Goal: Answer question/provide support

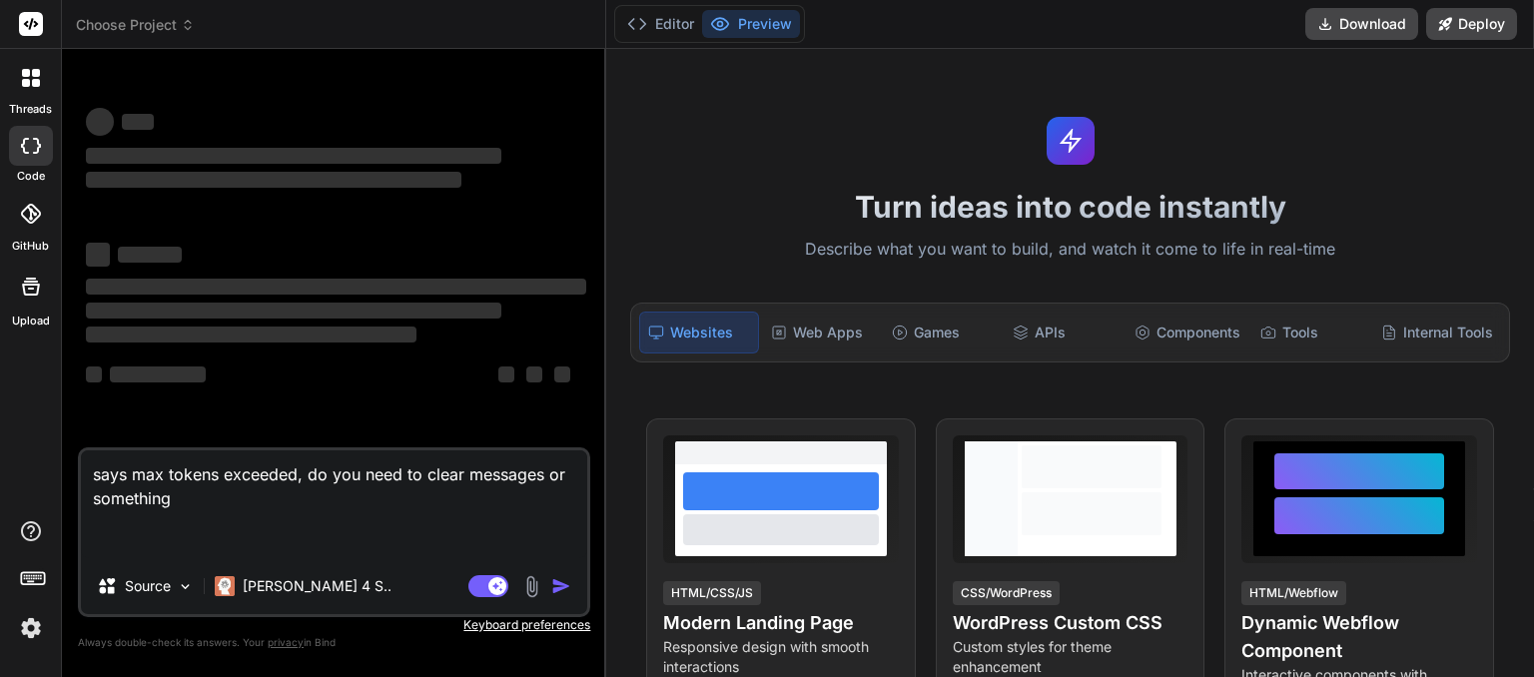
click at [178, 31] on span "Choose Project" at bounding box center [135, 25] width 119 height 20
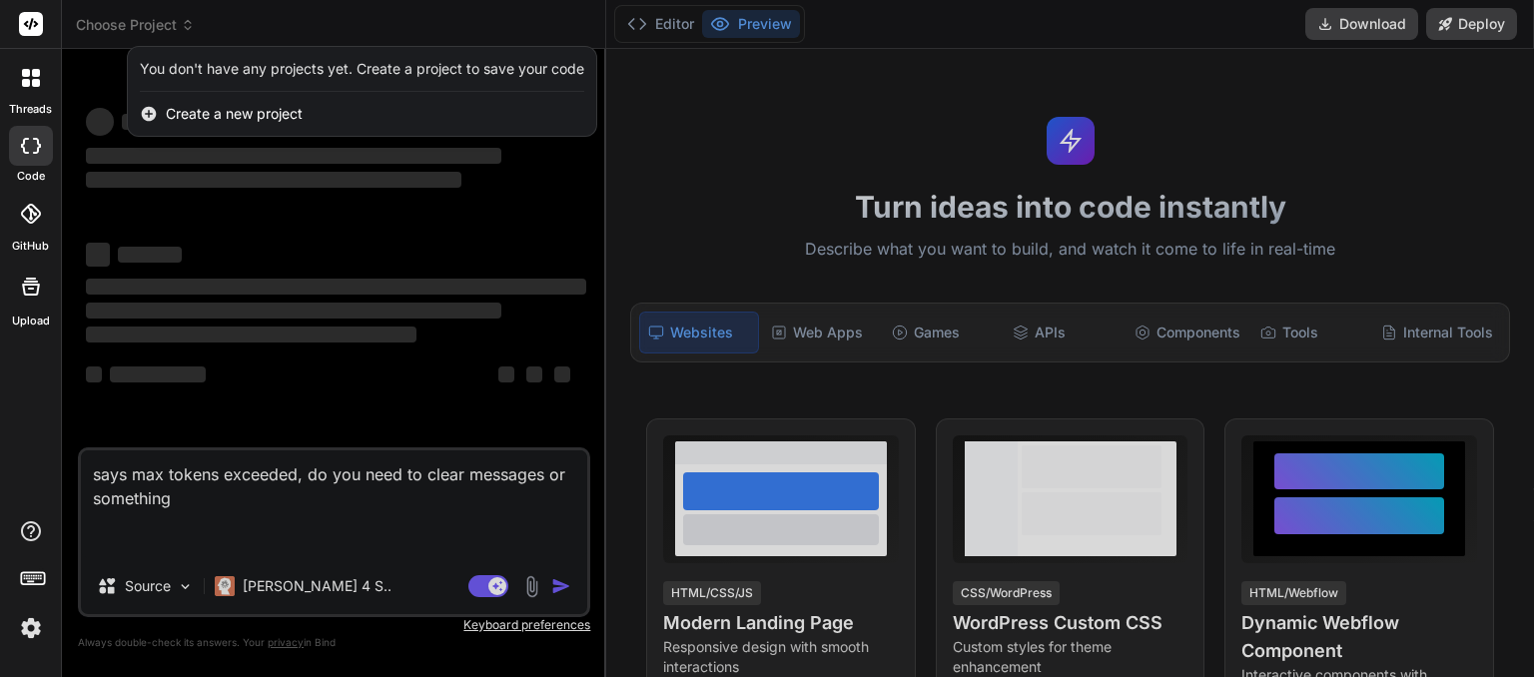
click at [30, 632] on img at bounding box center [31, 628] width 34 height 34
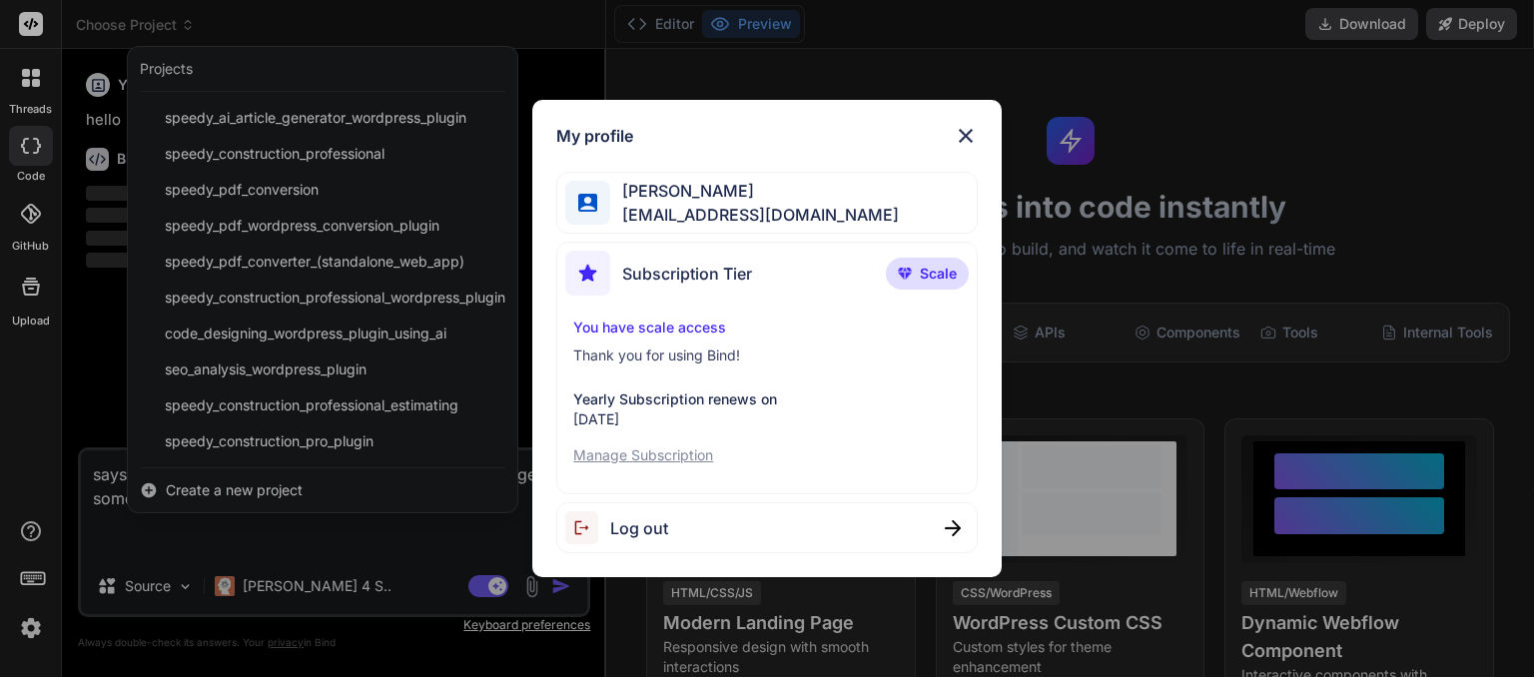
click at [310, 436] on div "My profile [PERSON_NAME] [EMAIL_ADDRESS][DOMAIN_NAME] Subscription Tier Scale Y…" at bounding box center [767, 338] width 1534 height 677
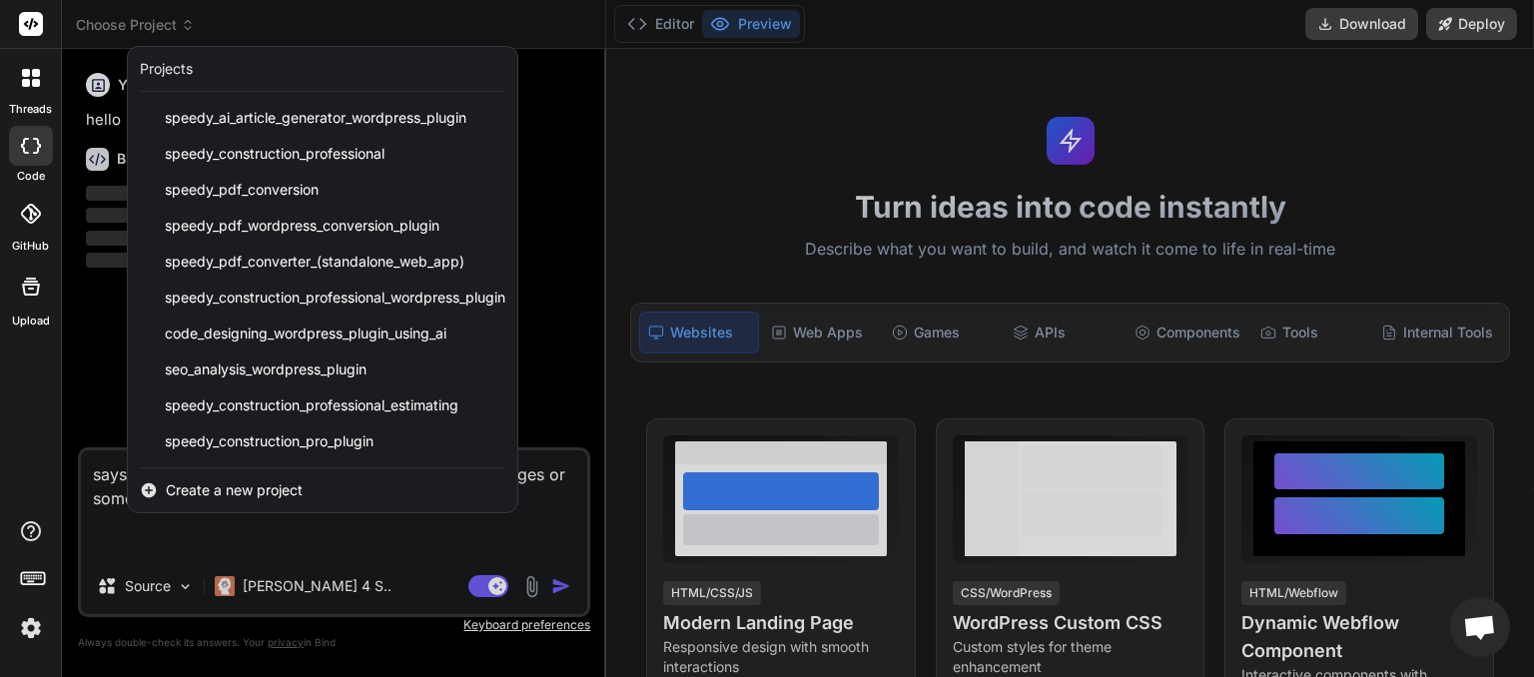
click at [310, 436] on span "speedy_construction_pro_plugin" at bounding box center [269, 441] width 209 height 20
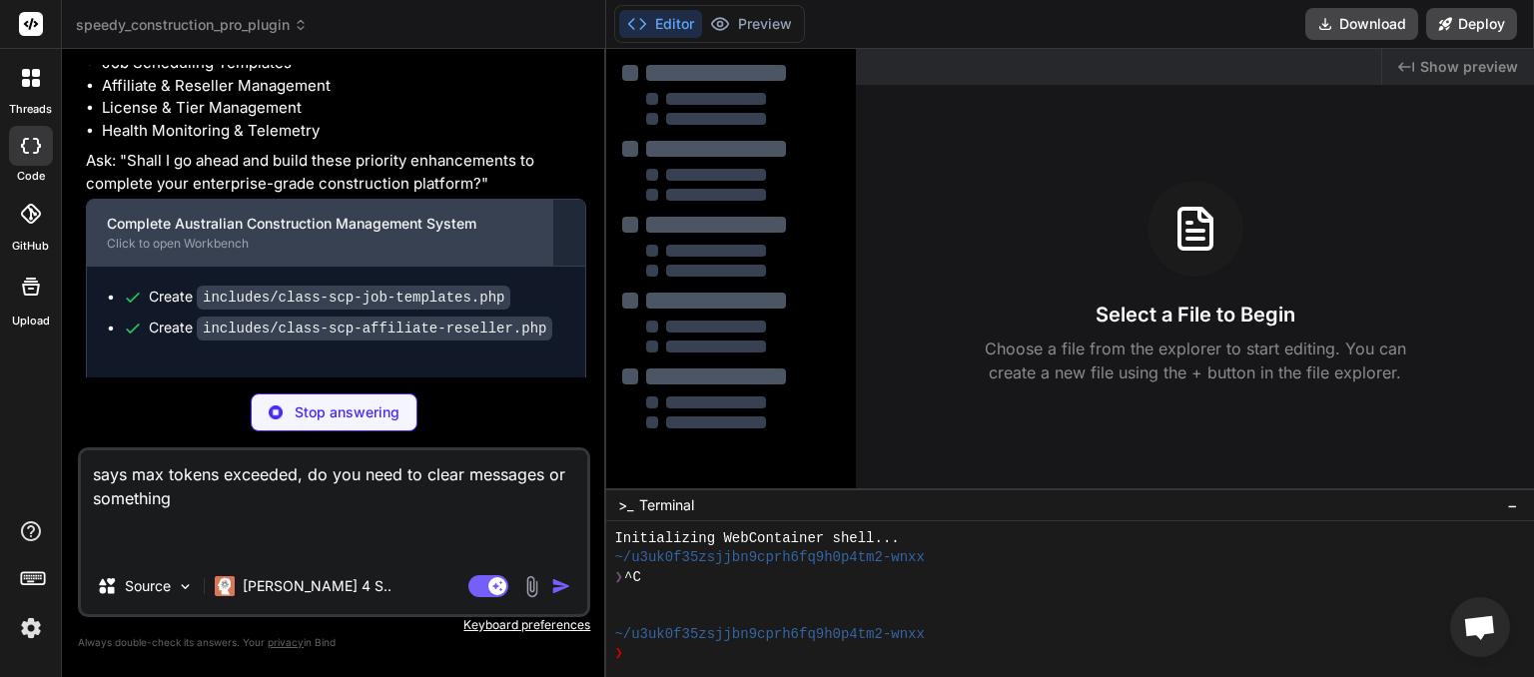
scroll to position [7941, 0]
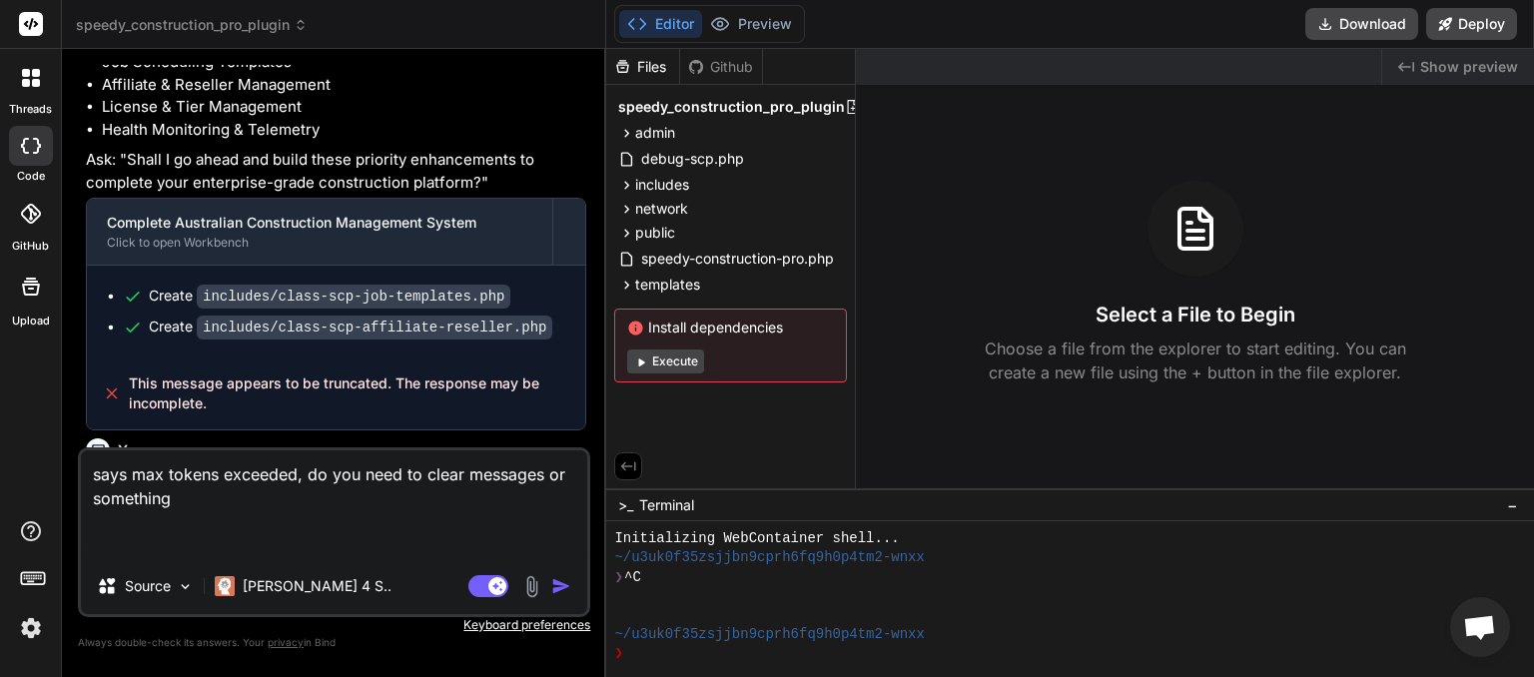
click at [274, 24] on span "speedy_construction_pro_plugin" at bounding box center [192, 25] width 232 height 20
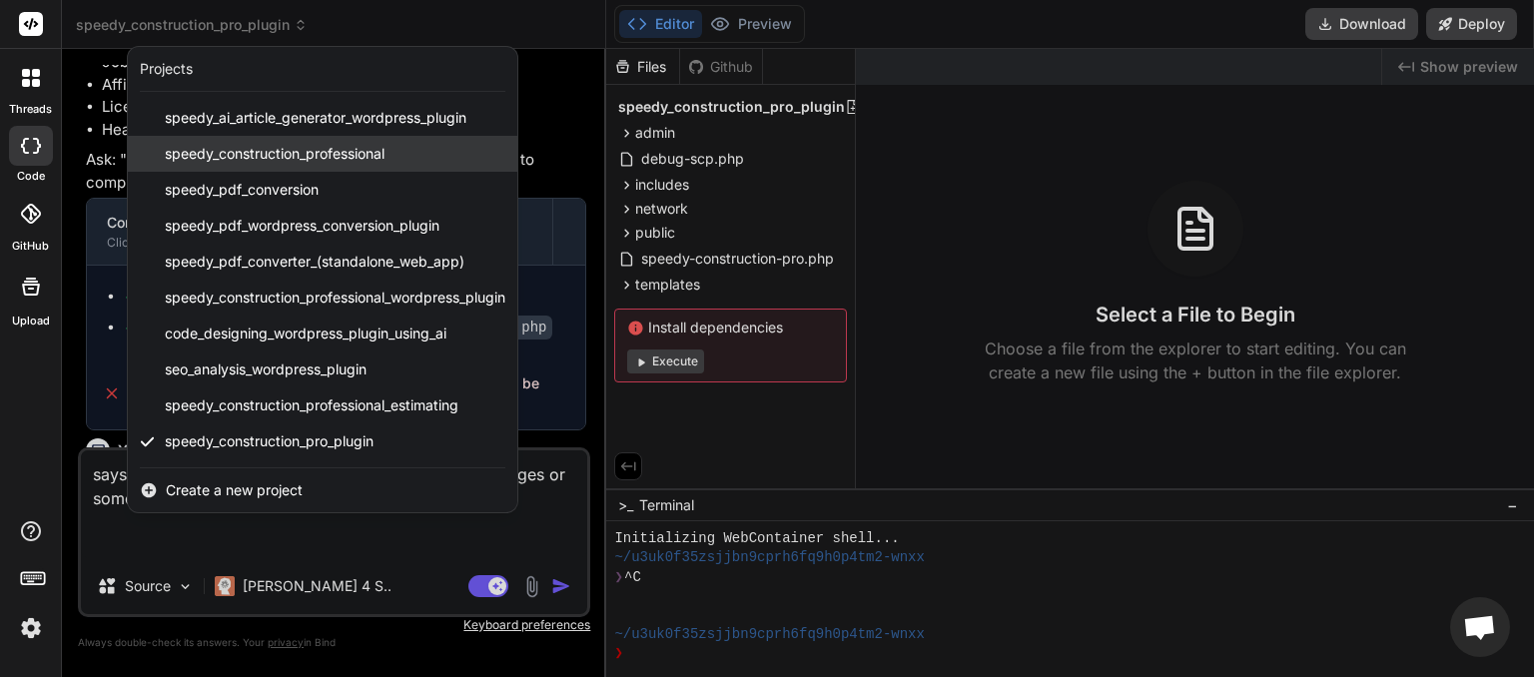
click at [272, 153] on span "speedy_construction_professional" at bounding box center [275, 154] width 220 height 20
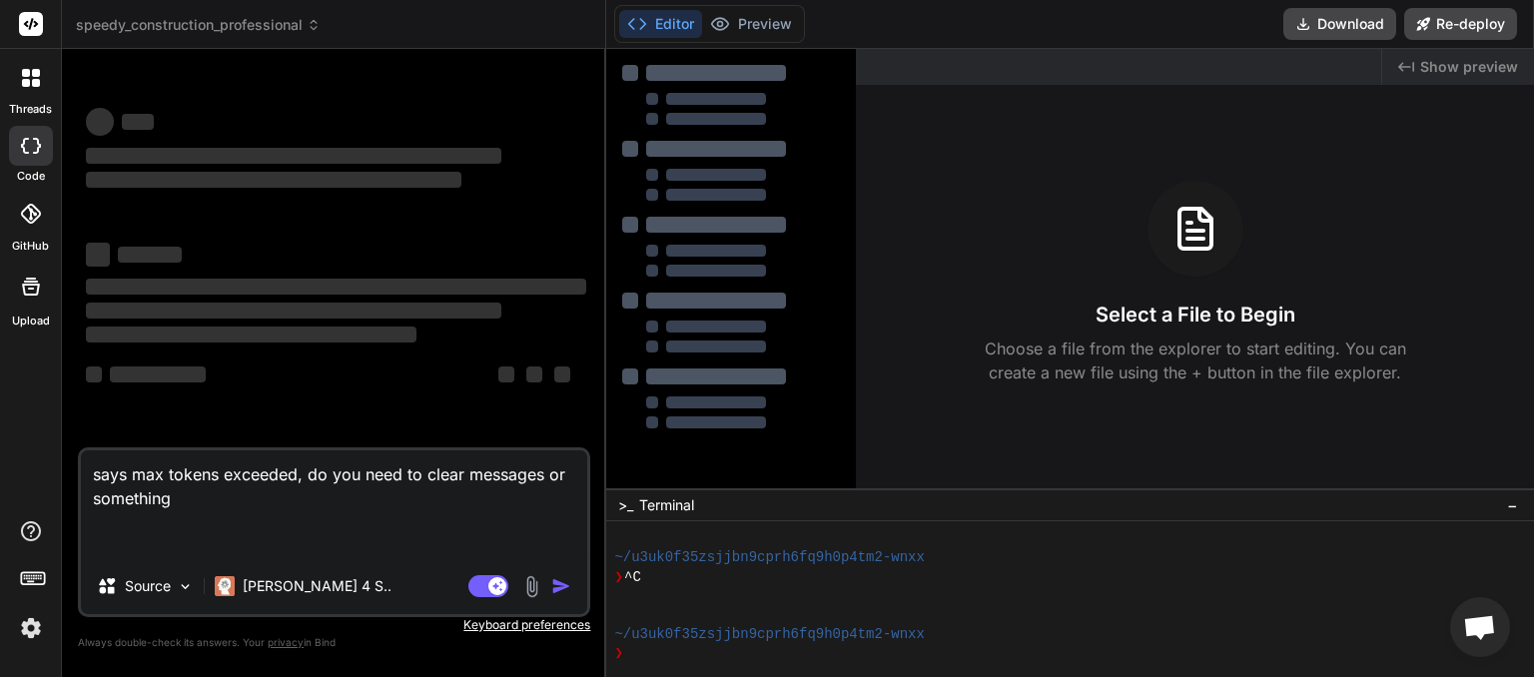
scroll to position [96, 0]
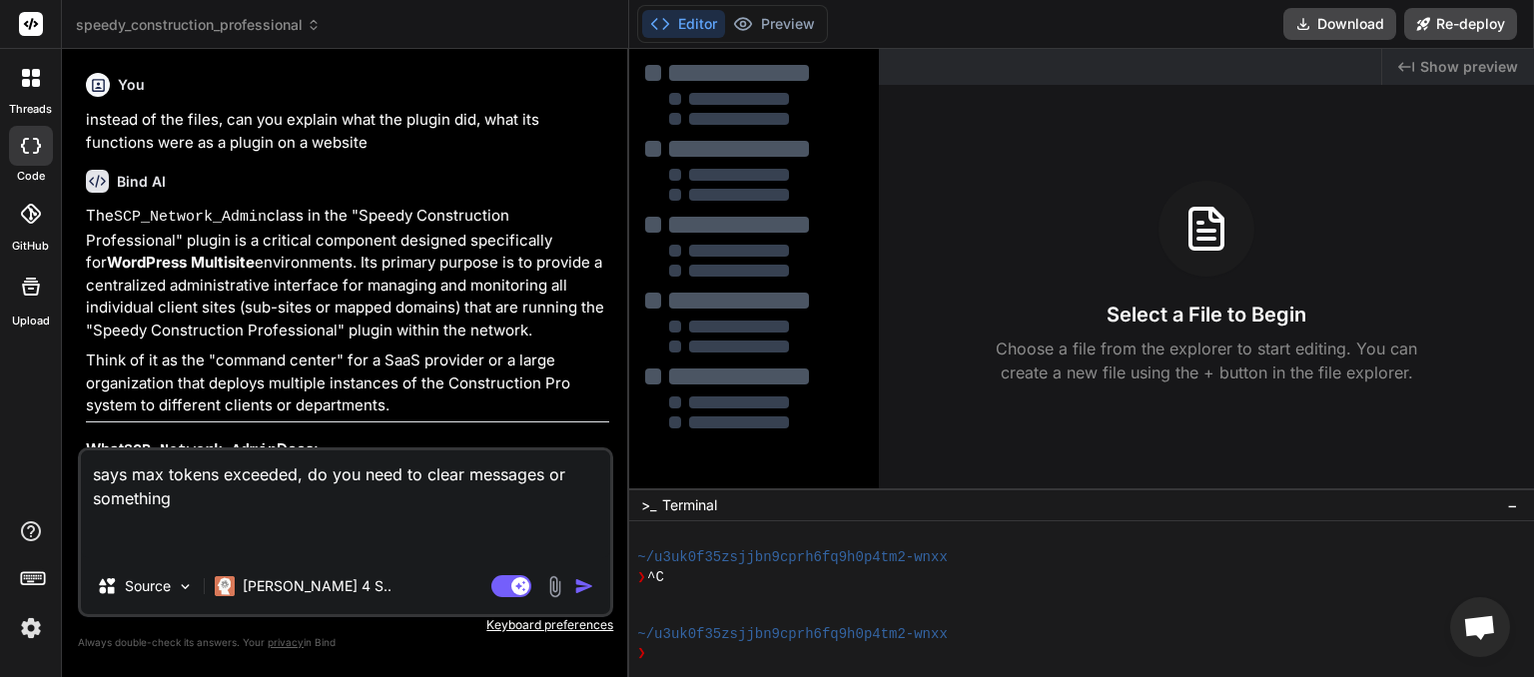
type textarea "x"
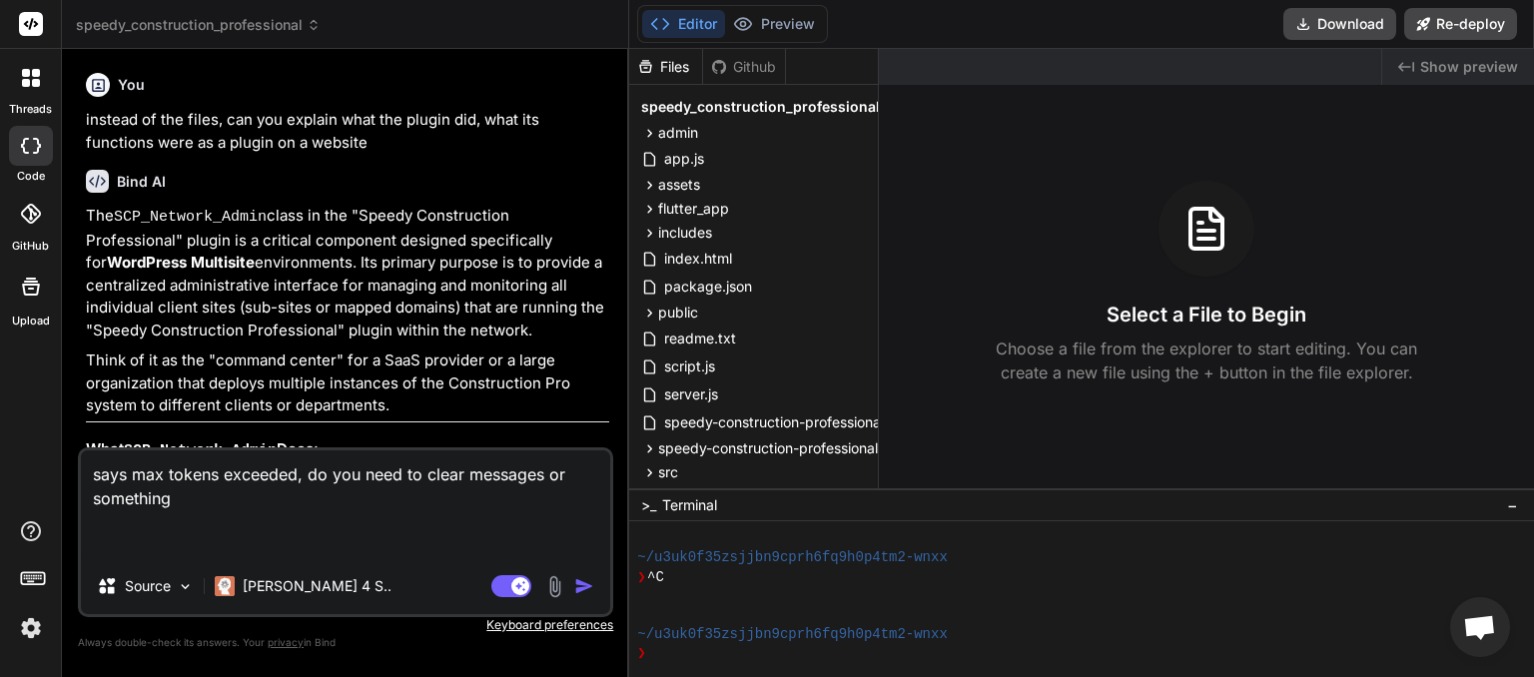
drag, startPoint x: 210, startPoint y: 498, endPoint x: 38, endPoint y: 436, distance: 182.6
click at [81, 450] on textarea "says max tokens exceeded, do you need to clear messages or something" at bounding box center [345, 504] width 529 height 108
type textarea "x"
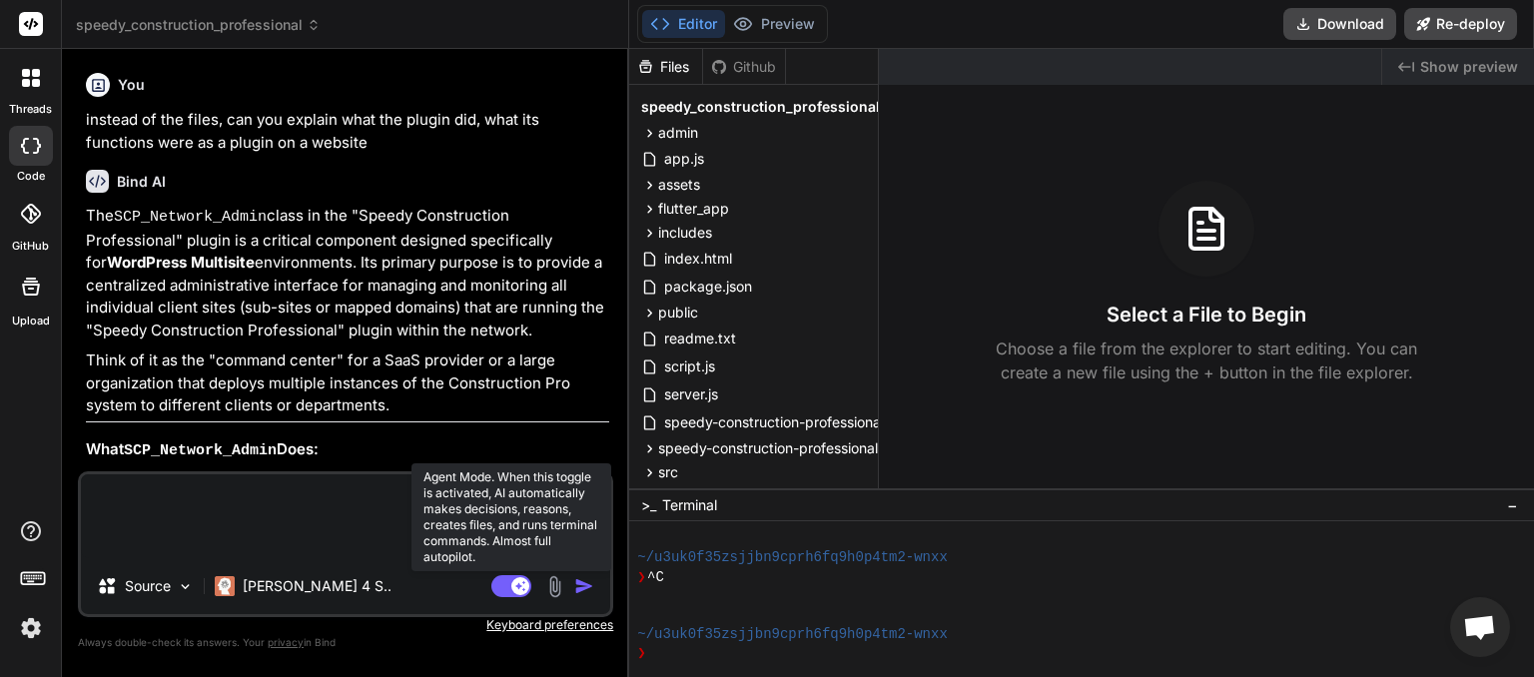
click at [491, 585] on rect at bounding box center [511, 586] width 40 height 22
type textarea "x"
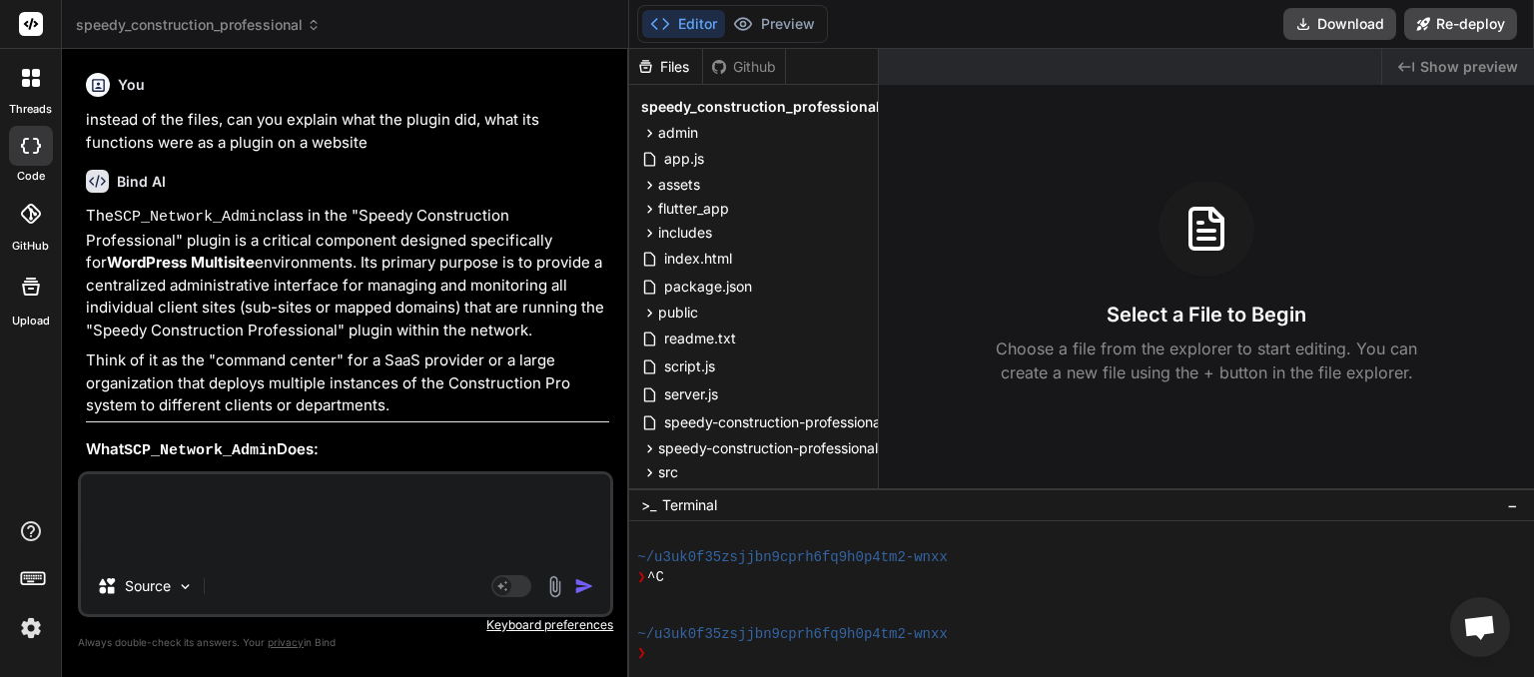
click at [206, 500] on textarea at bounding box center [345, 516] width 529 height 84
type textarea "d"
type textarea "x"
type textarea "do"
type textarea "x"
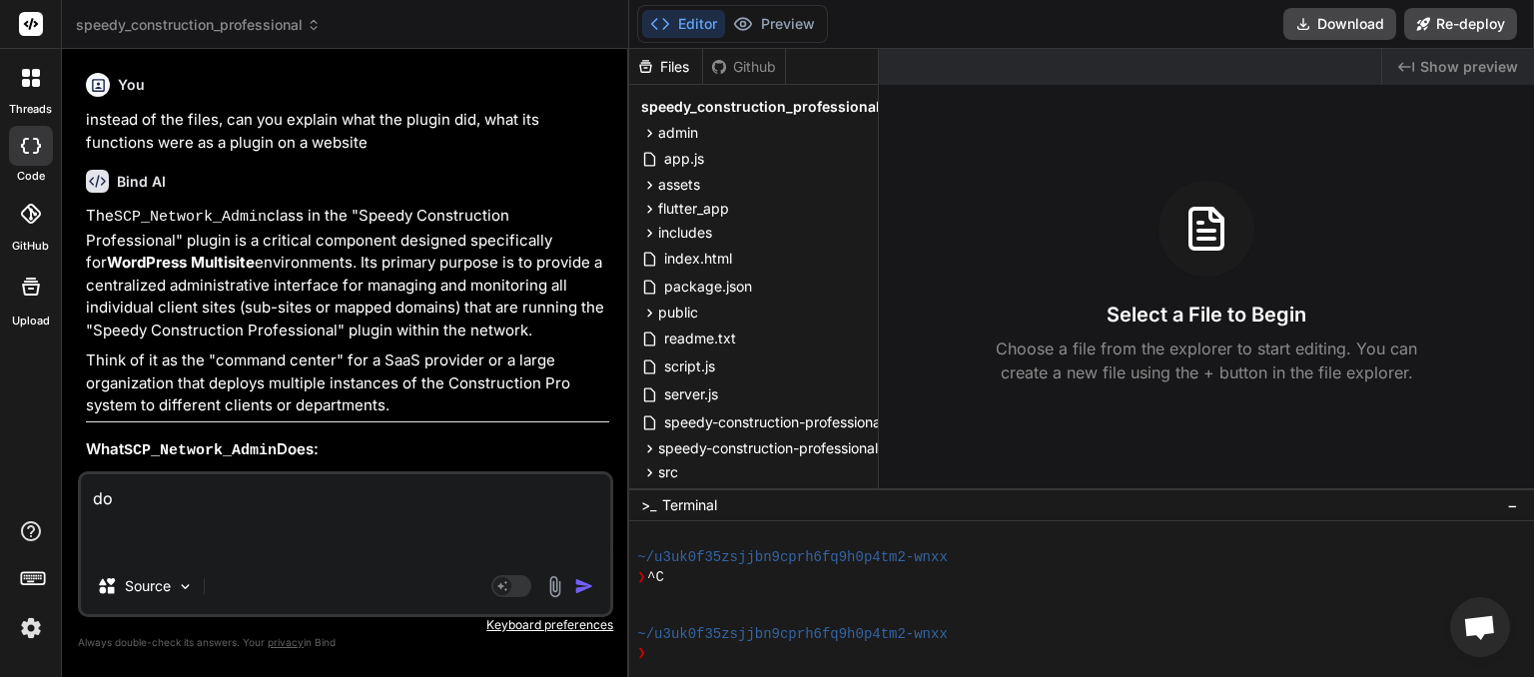
type textarea "dor"
type textarea "x"
type textarea "dors"
type textarea "x"
type textarea "dors"
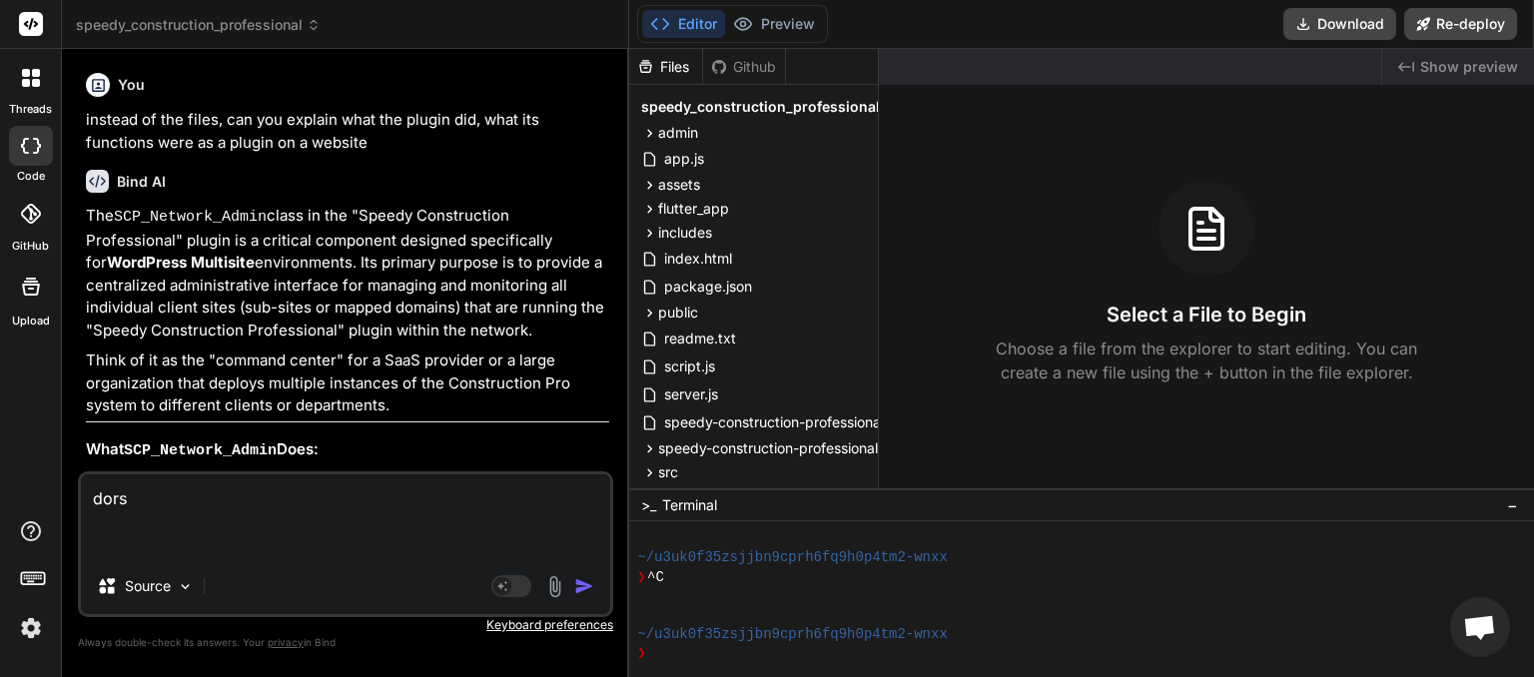
type textarea "x"
type textarea "dors t"
type textarea "x"
type textarea "dors th"
type textarea "x"
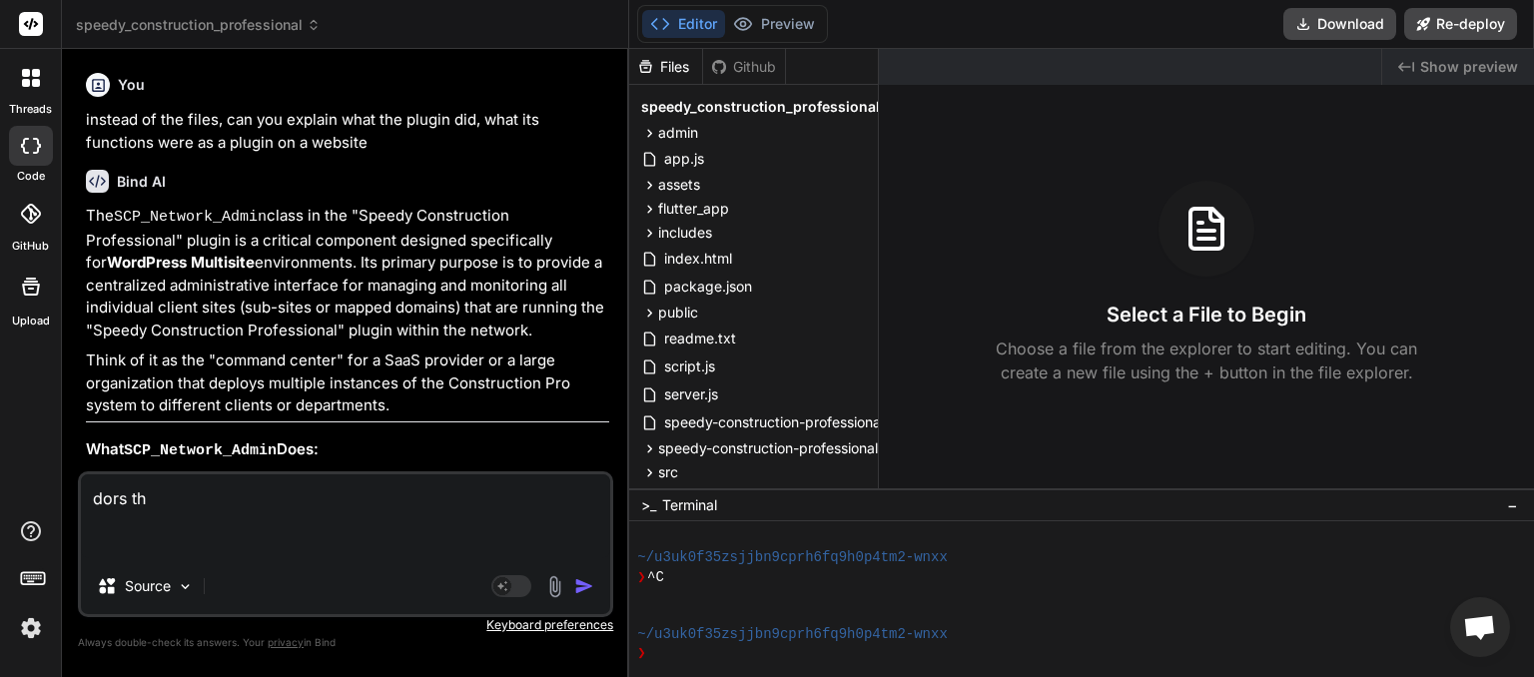
type textarea "dors thi"
type textarea "x"
type textarea "dors this"
type textarea "x"
type textarea "dors this"
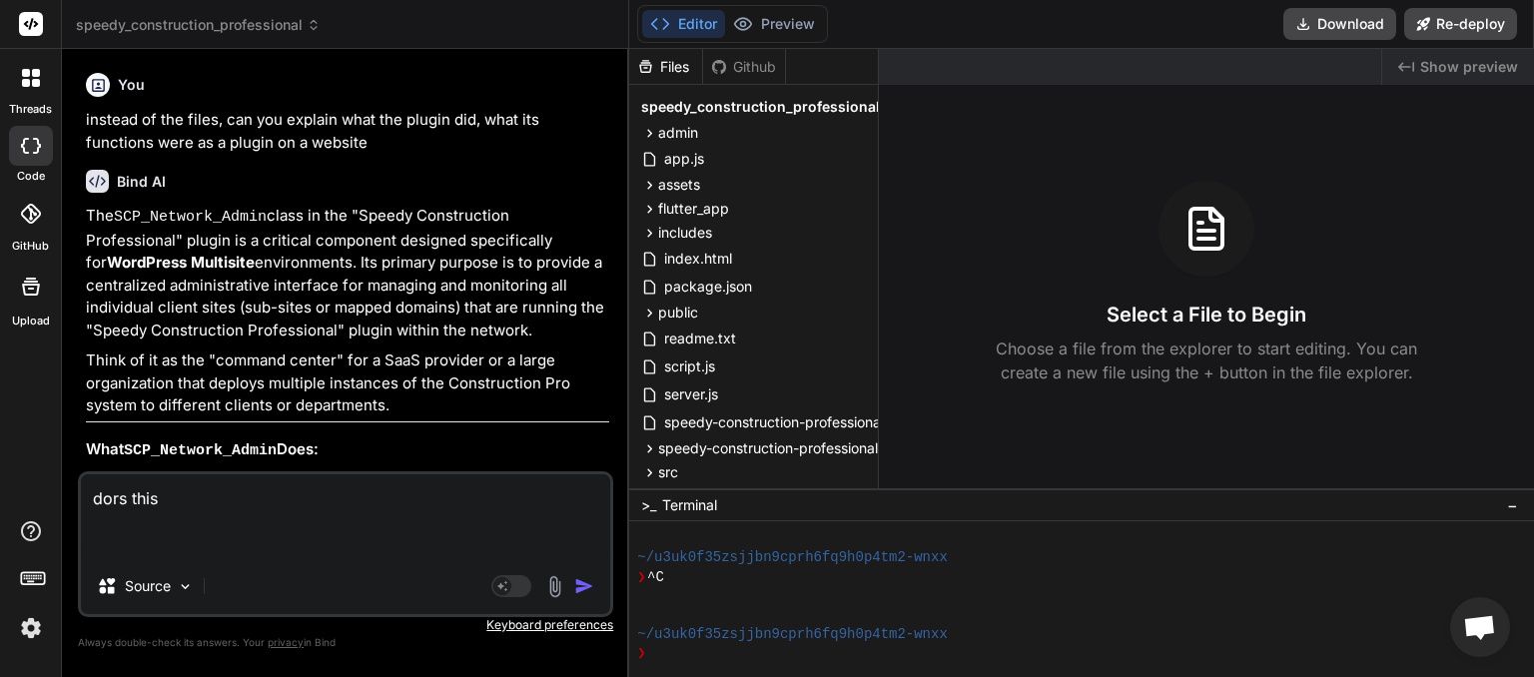
type textarea "x"
type textarea "dors this l"
type textarea "x"
type textarea "dors this lio"
type textarea "x"
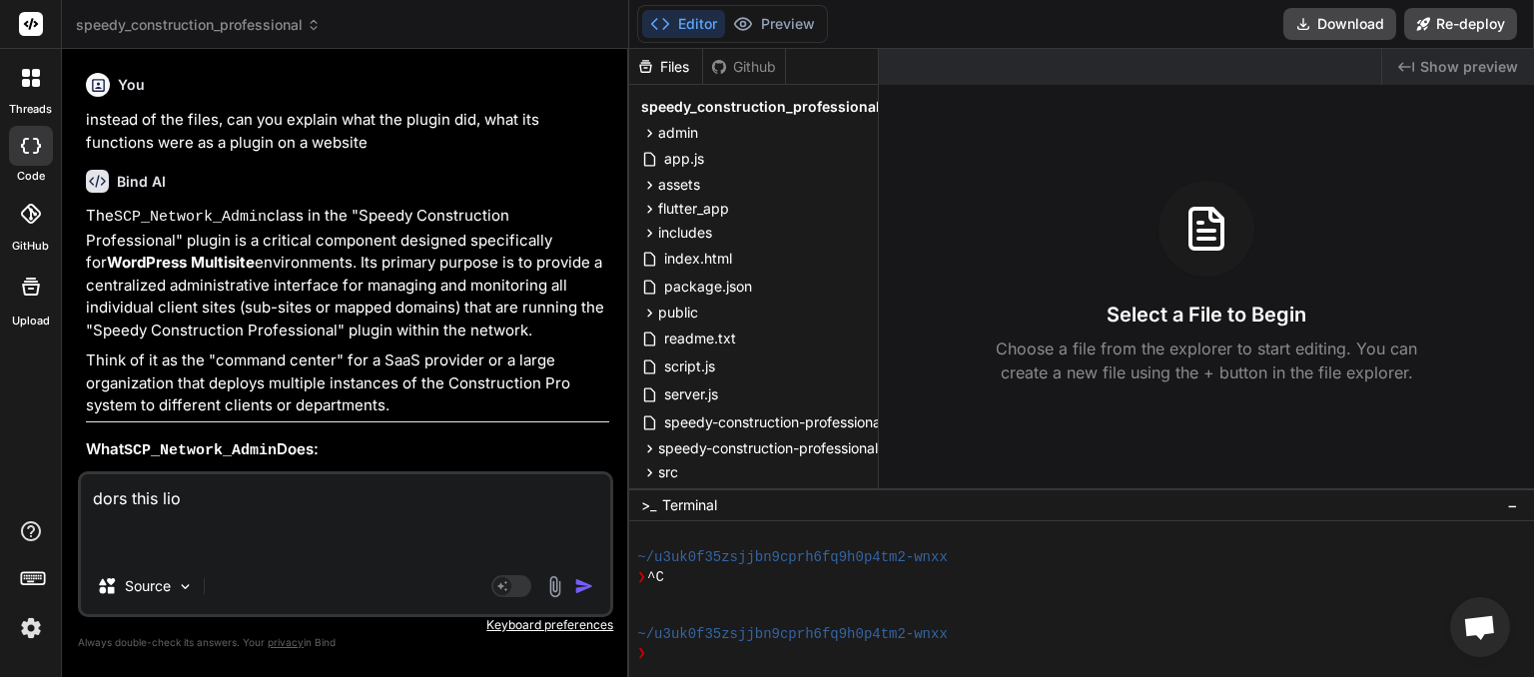
type textarea "dors this li"
type textarea "x"
type textarea "dos this li"
type textarea "x"
type textarea "does this li"
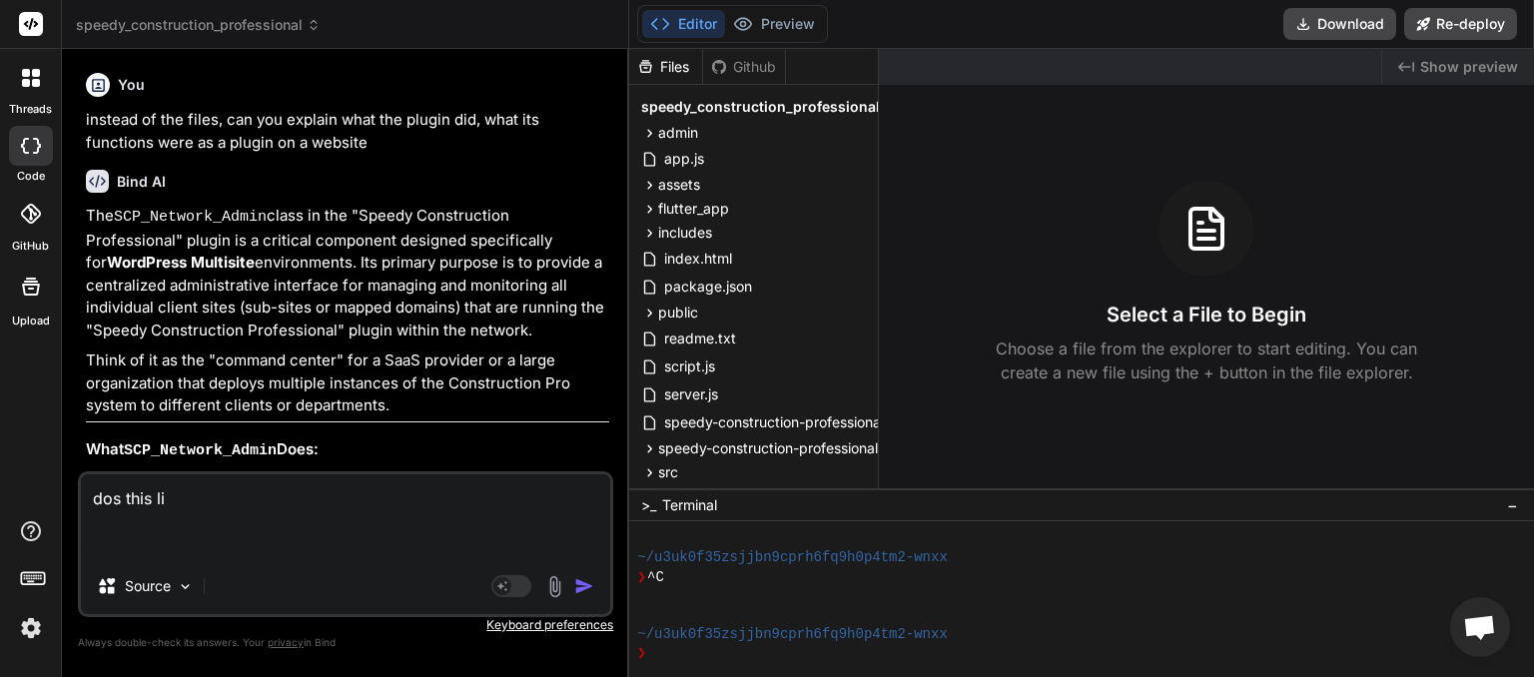
type textarea "x"
type textarea "does this lis"
type textarea "x"
type textarea "does this list"
type textarea "x"
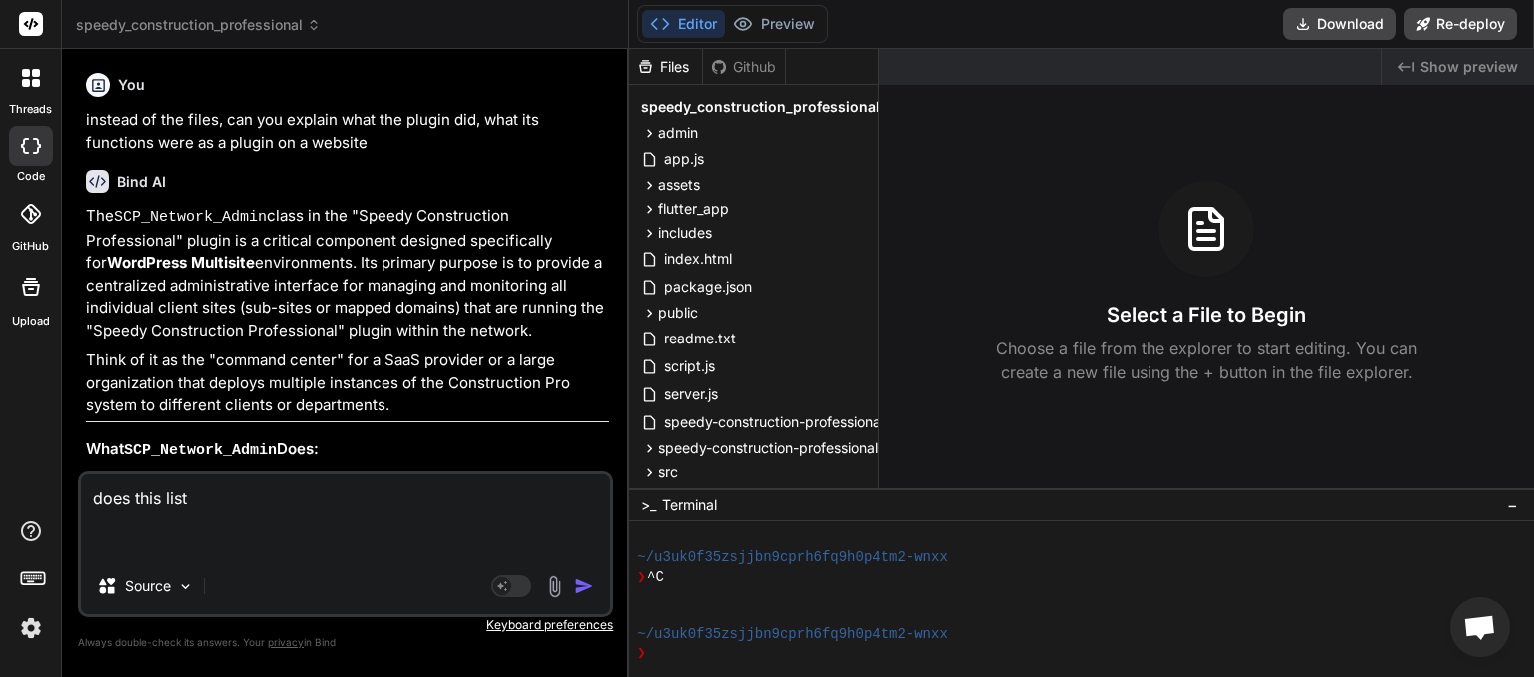
type textarea "does this list"
type textarea "x"
type textarea "does this list i"
type textarea "x"
type textarea "does this list in"
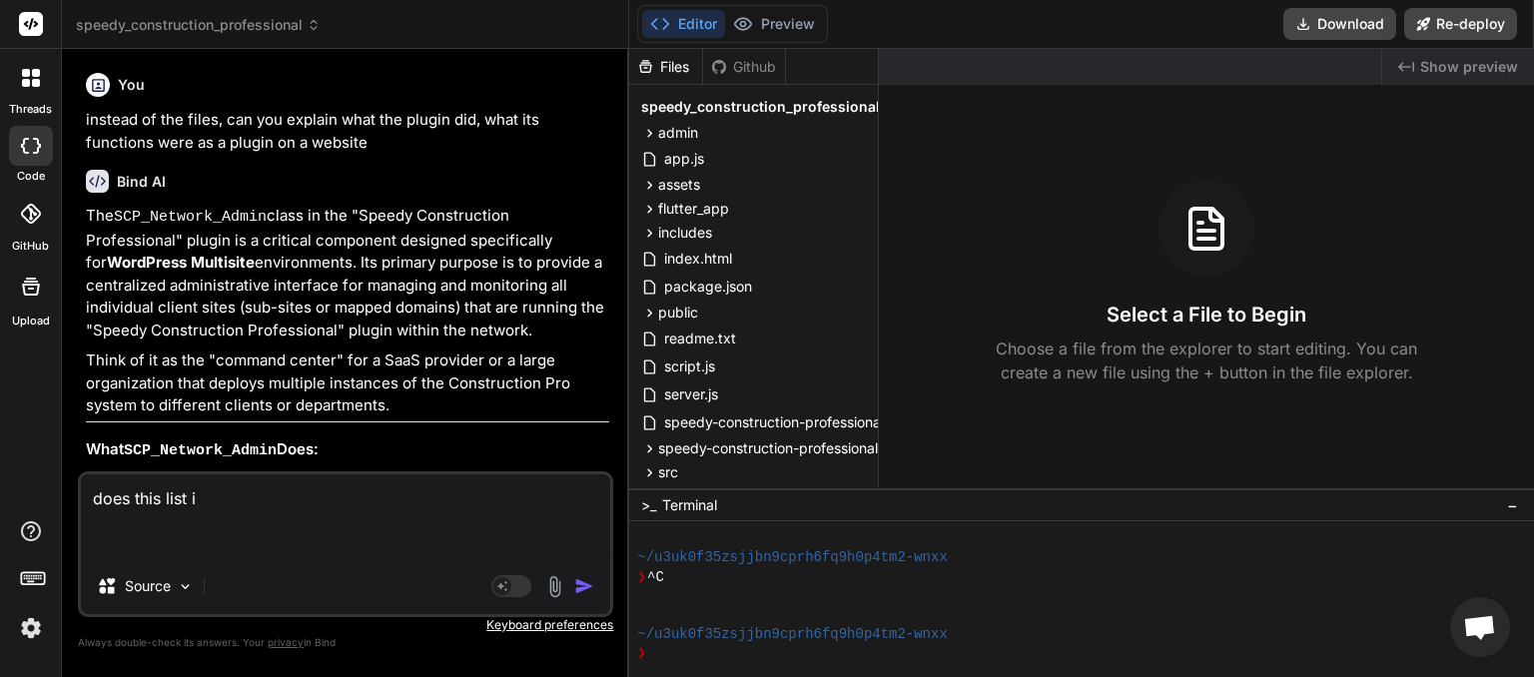
type textarea "x"
type textarea "does this list inc"
type textarea "x"
type textarea "does this list incl"
type textarea "x"
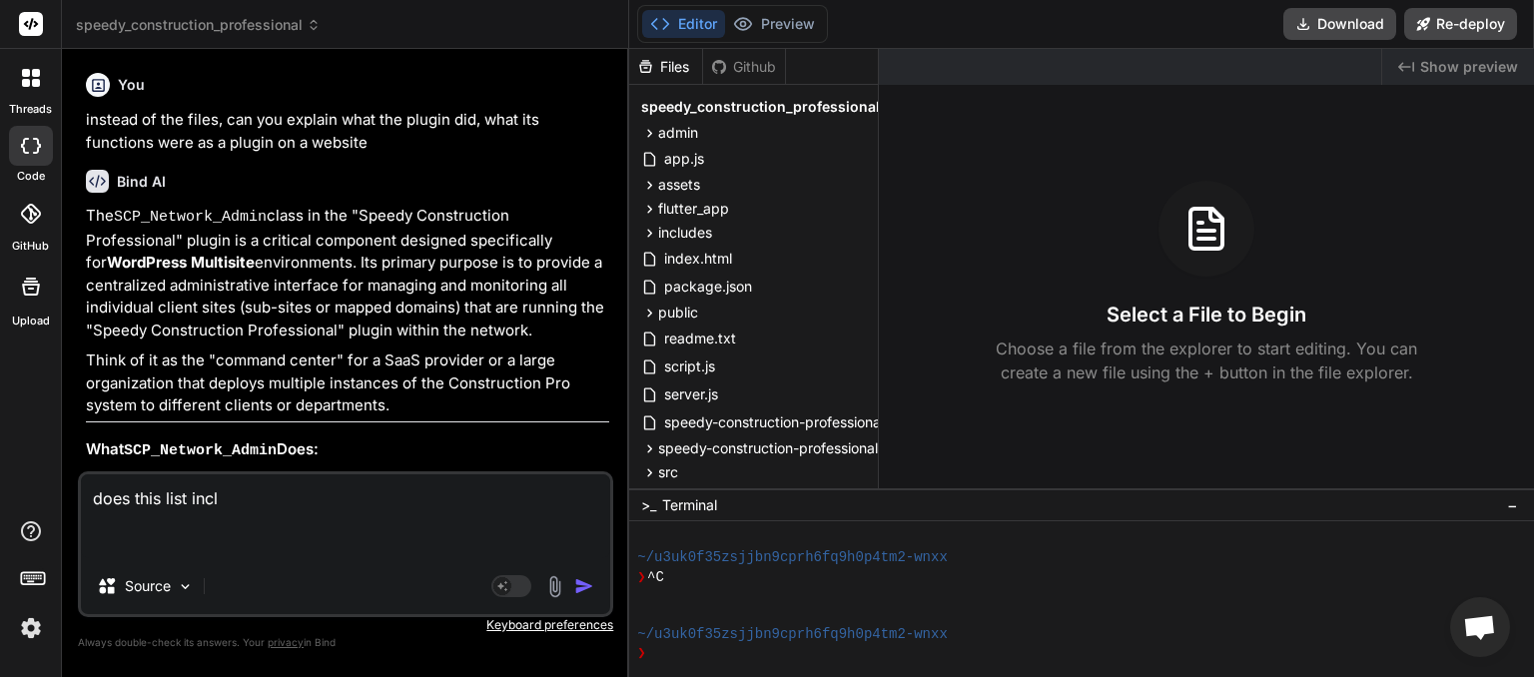
type textarea "does this list inclu"
type textarea "x"
type textarea "does this list includ"
type textarea "x"
type textarea "does this list include"
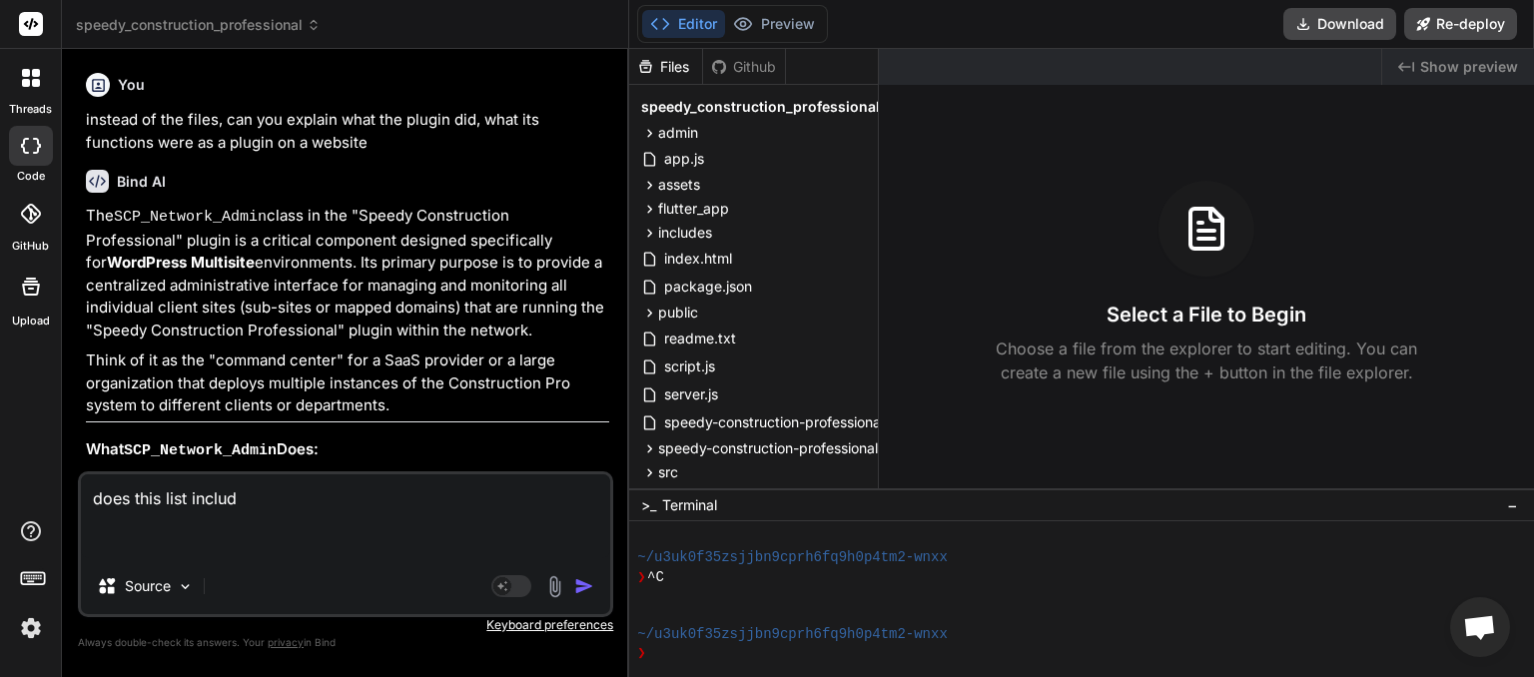
type textarea "x"
type textarea "does this list include"
type textarea "x"
type textarea "does this list include e"
type textarea "x"
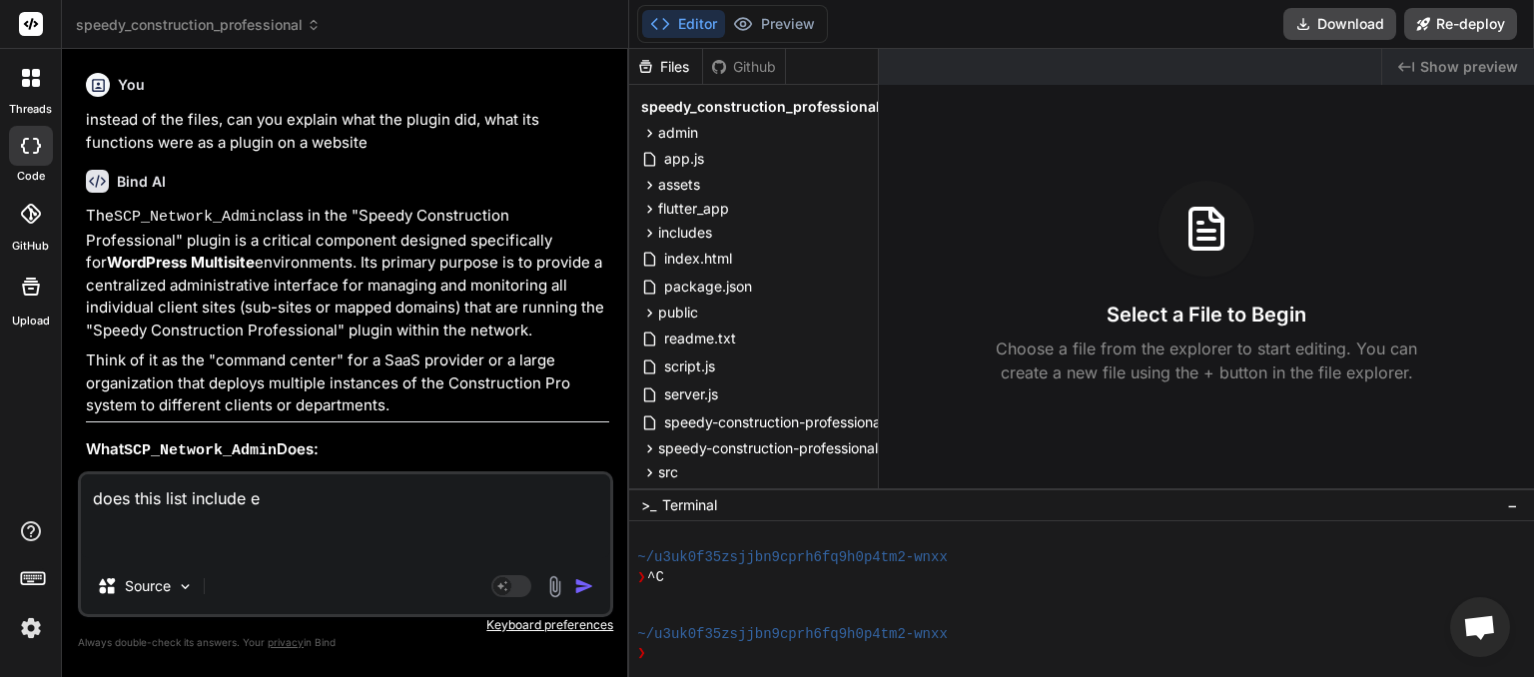
type textarea "does this list include ev"
type textarea "x"
type textarea "does this list include eve"
type textarea "x"
type textarea "does this list include ever"
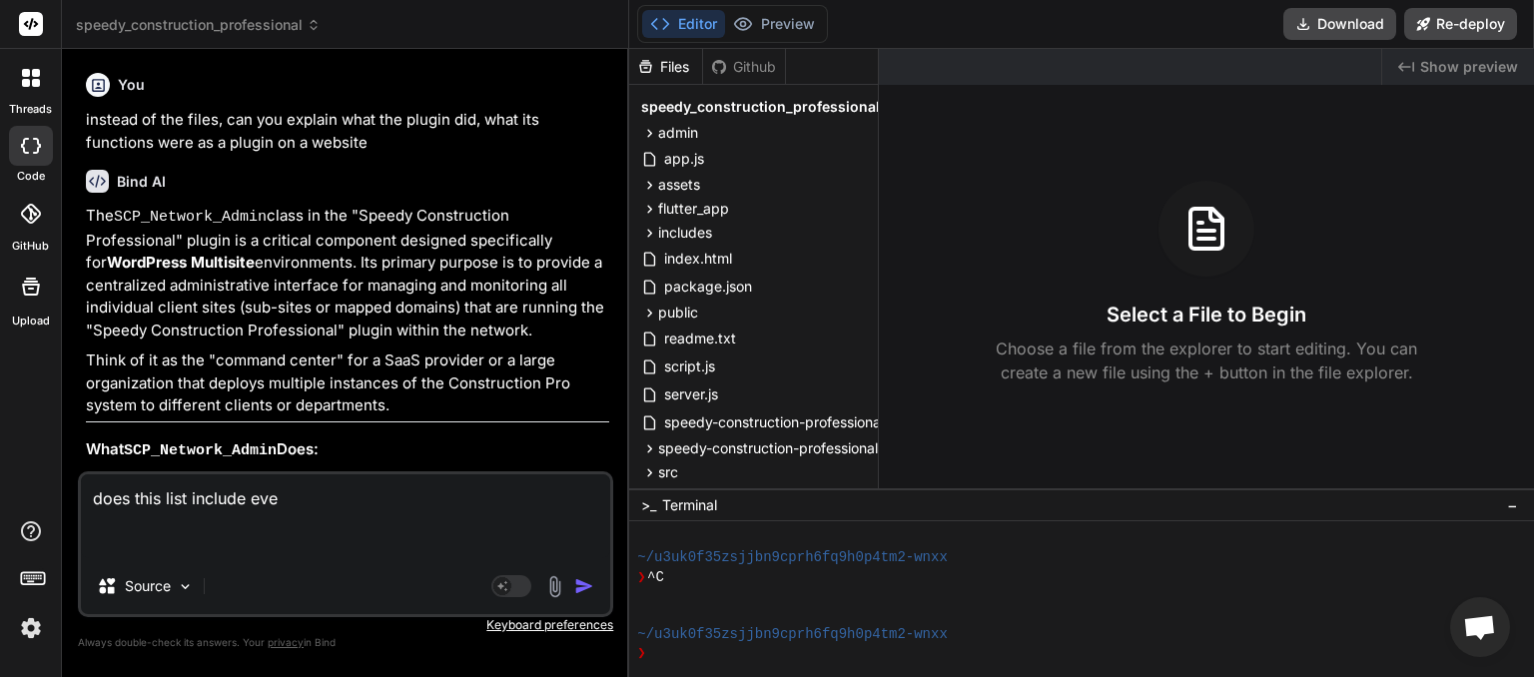
type textarea "x"
type textarea "does this list include every"
type textarea "x"
type textarea "does this list include everyt"
type textarea "x"
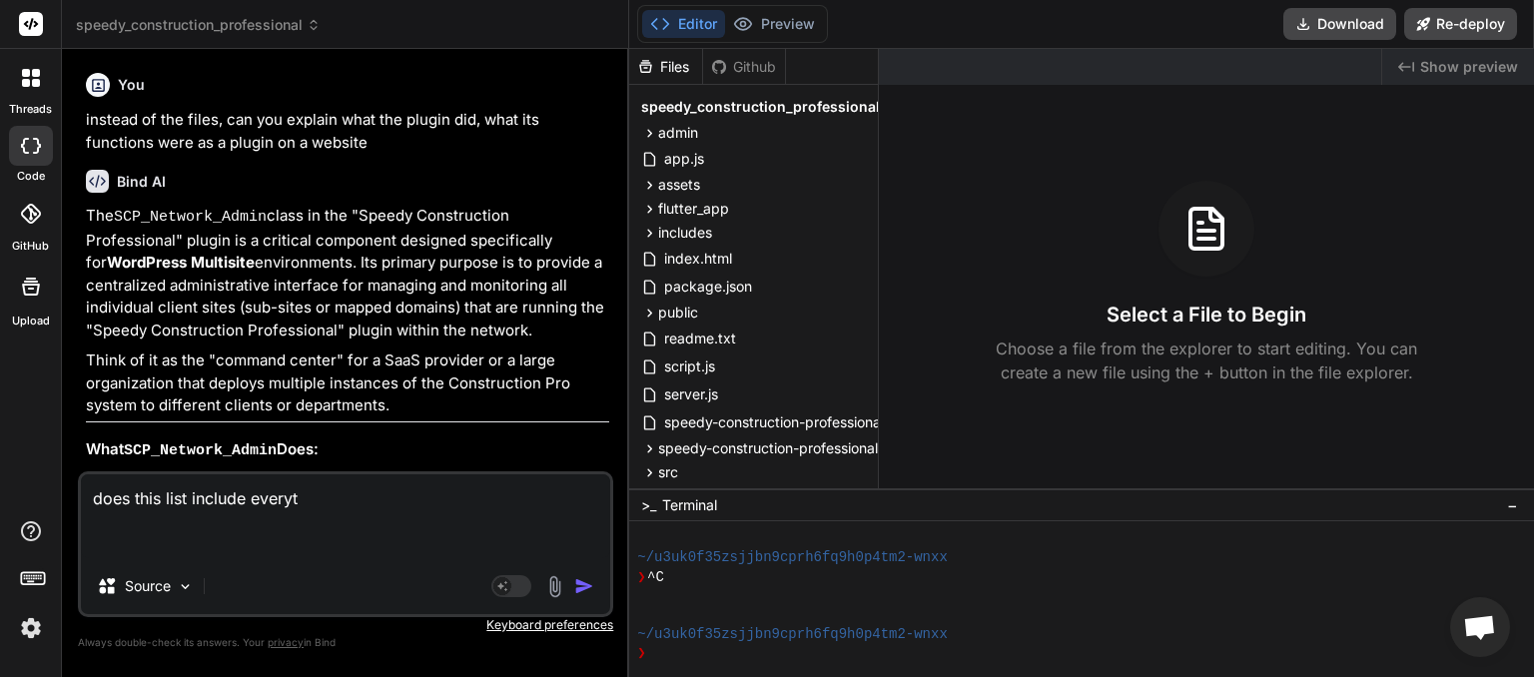
type textarea "does this list include everyth"
type textarea "x"
type textarea "does this list include everythi"
type textarea "x"
type textarea "does this list include everythin"
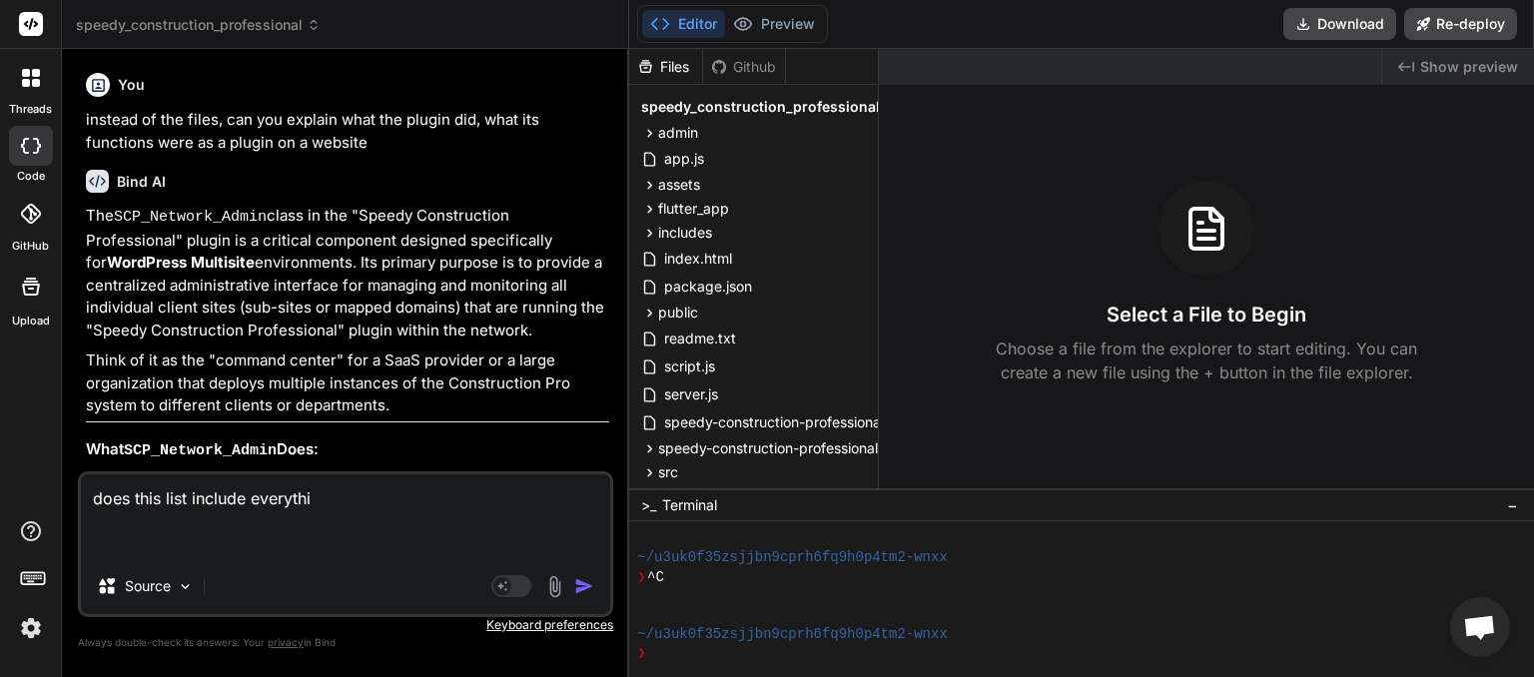
type textarea "x"
type textarea "does this list include everything"
type textarea "x"
type textarea "does this list include everything"
type textarea "x"
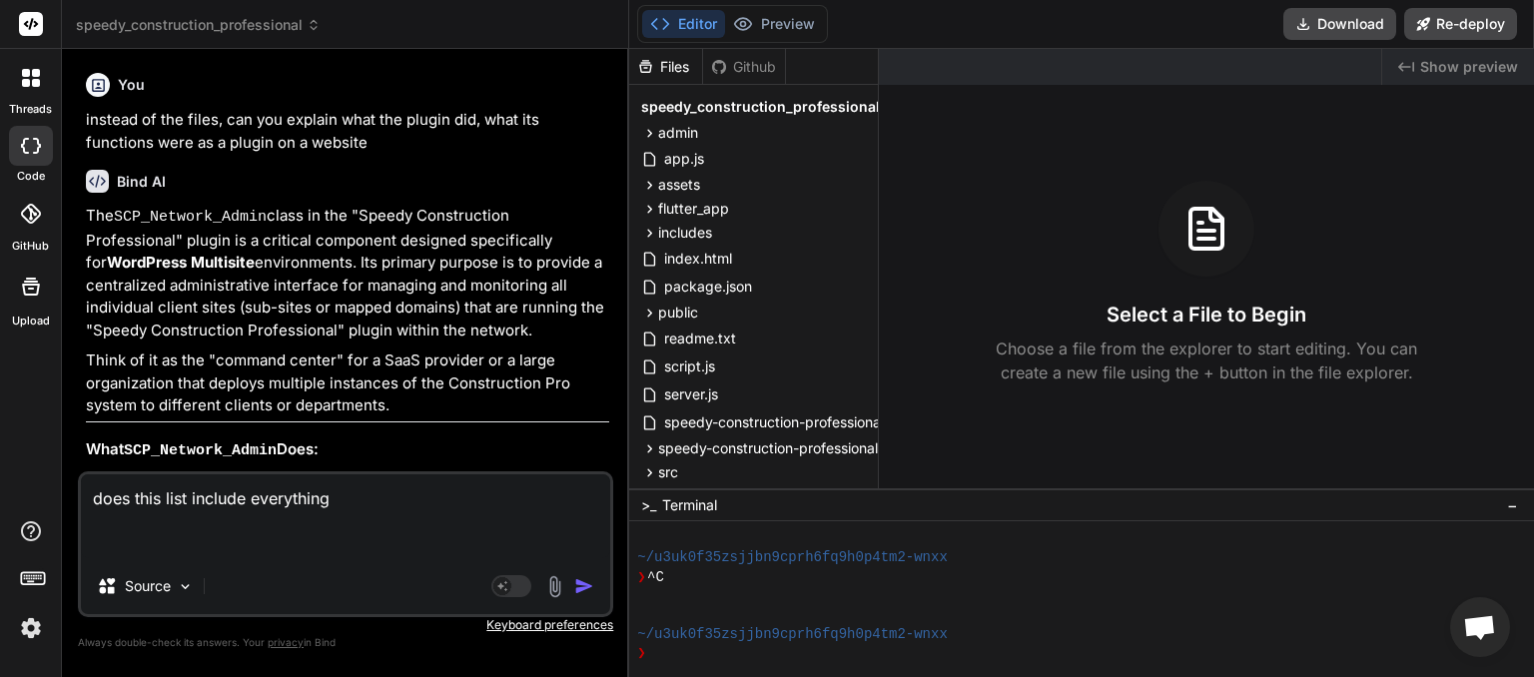
paste textarea "✅ Customer Management & CRM - Client relationship management ✅ Project Manageme…"
type textarea "does this list include everything ✅ Customer Management & CRM - Client relation…"
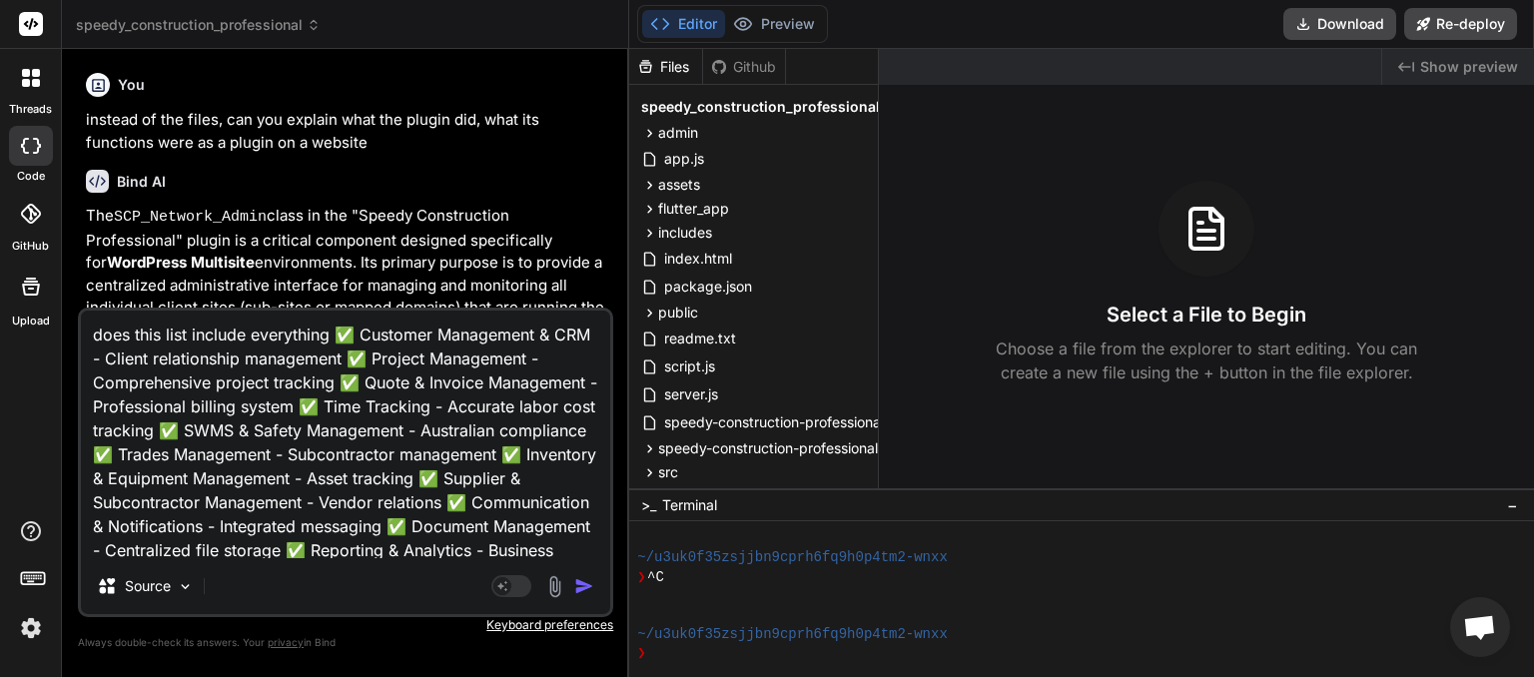
scroll to position [145, 0]
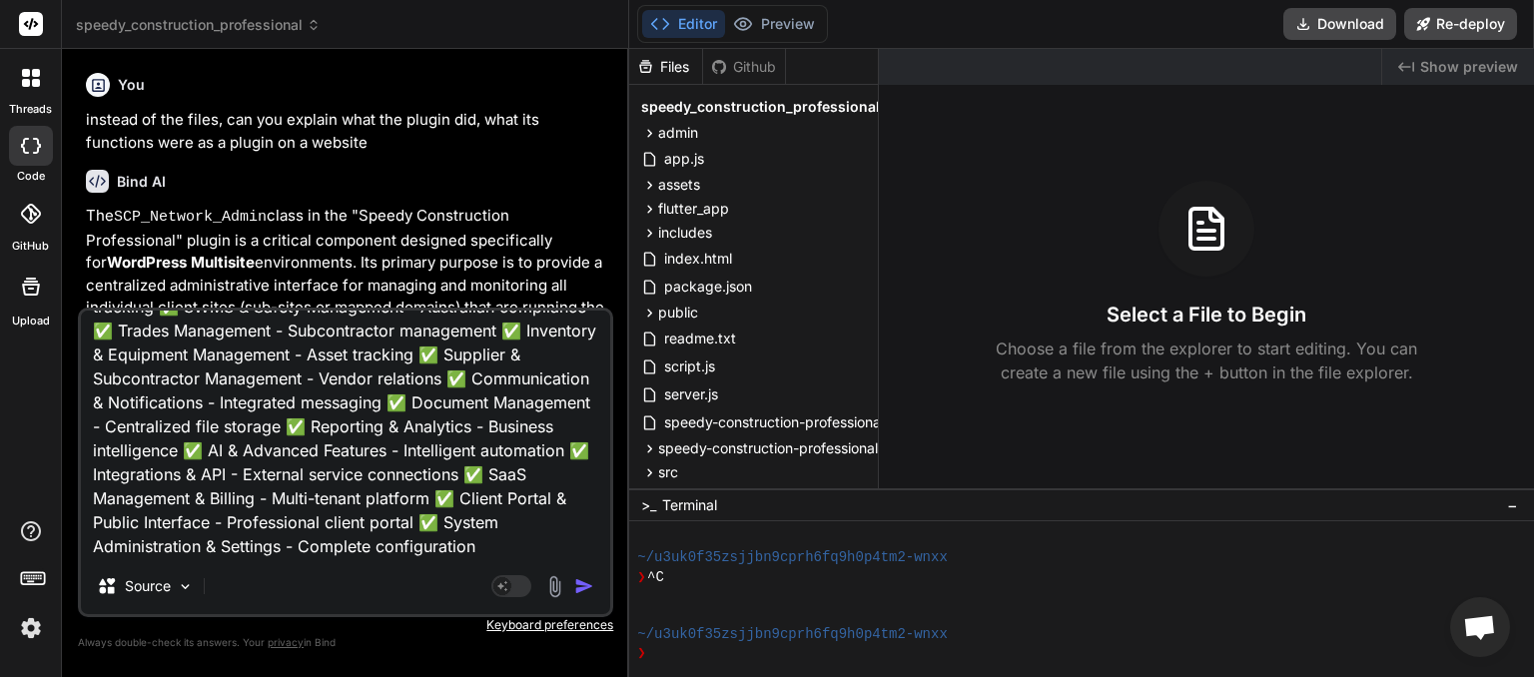
type textarea "x"
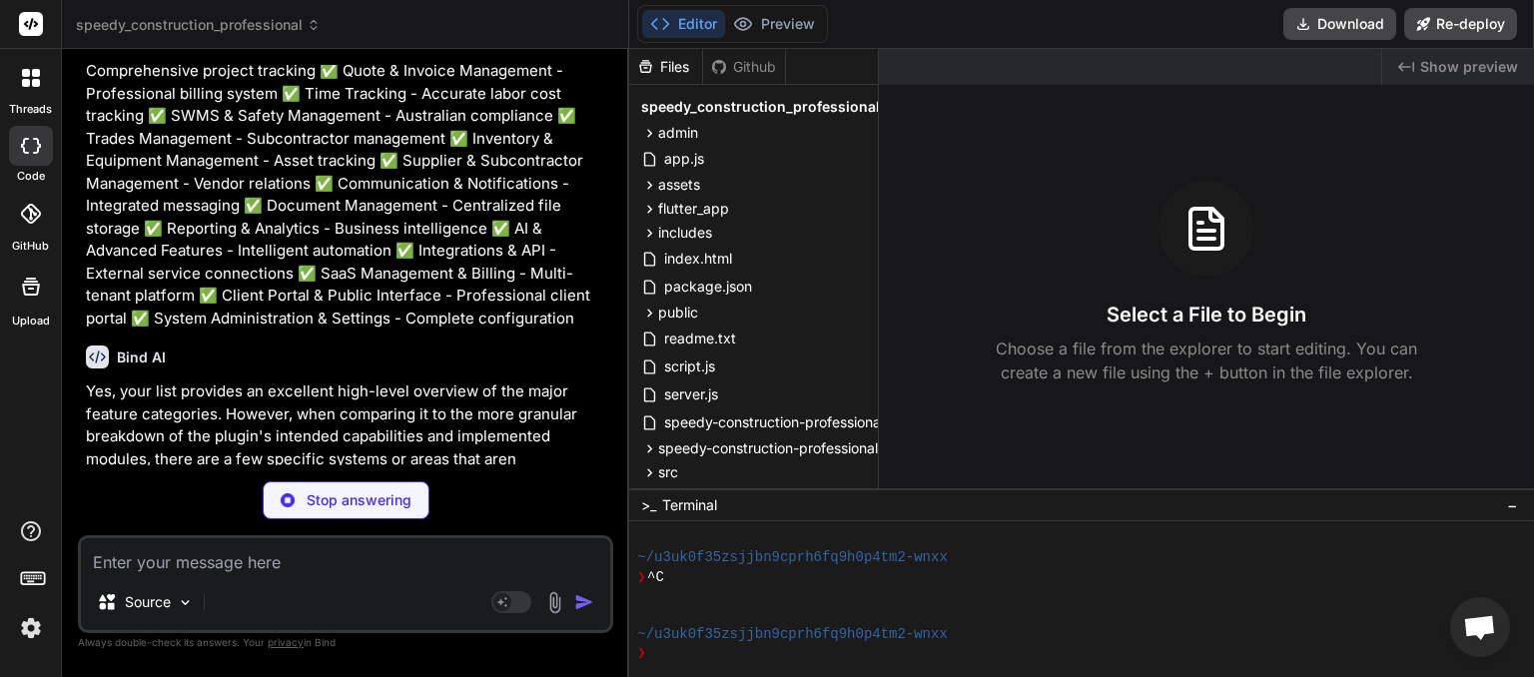
scroll to position [12804, 0]
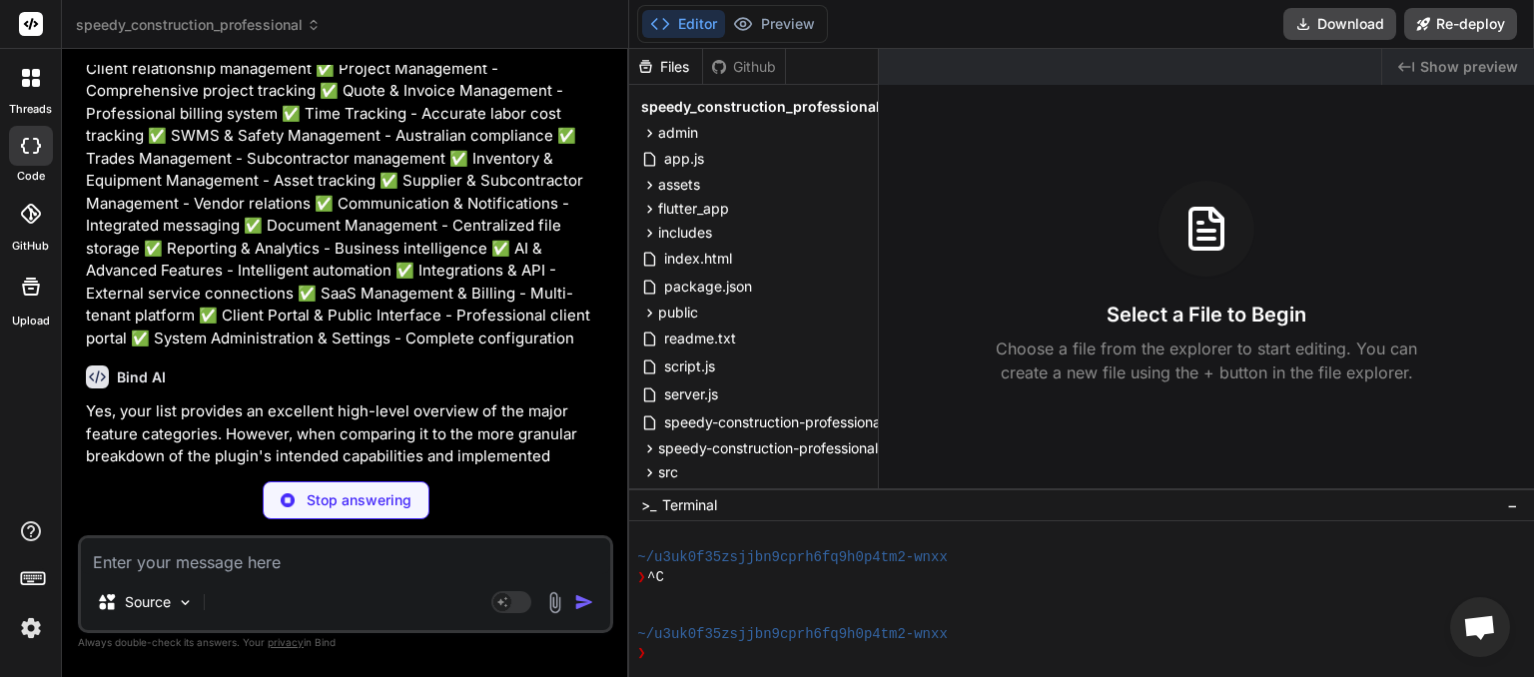
type textarea "x"
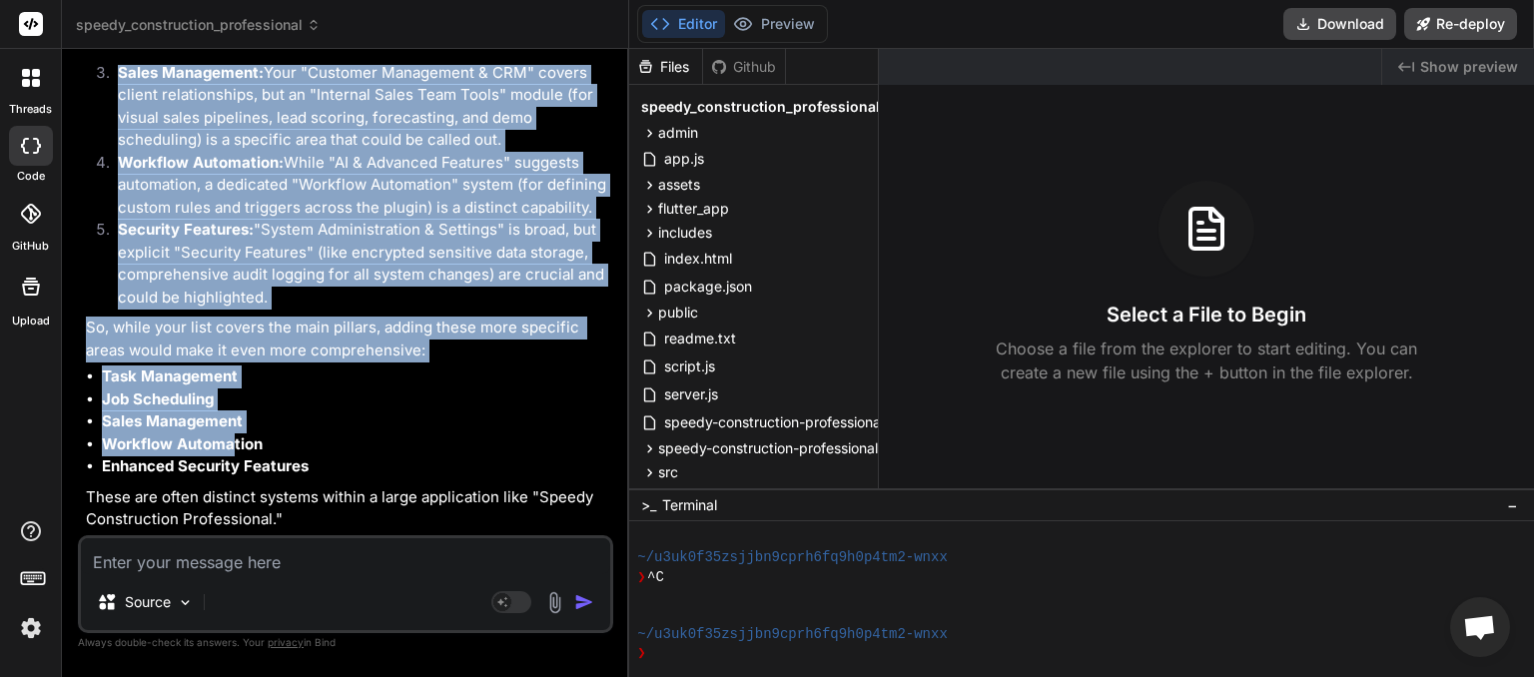
scroll to position [13601, 0]
drag, startPoint x: 88, startPoint y: 282, endPoint x: 368, endPoint y: 465, distance: 335.4
click at [368, 465] on div "Yes, your list provides an excellent high-level overview of the major feature c…" at bounding box center [347, 99] width 523 height 864
copy div "Here's what could be added for more explicit clarity, based on the comprehensiv…"
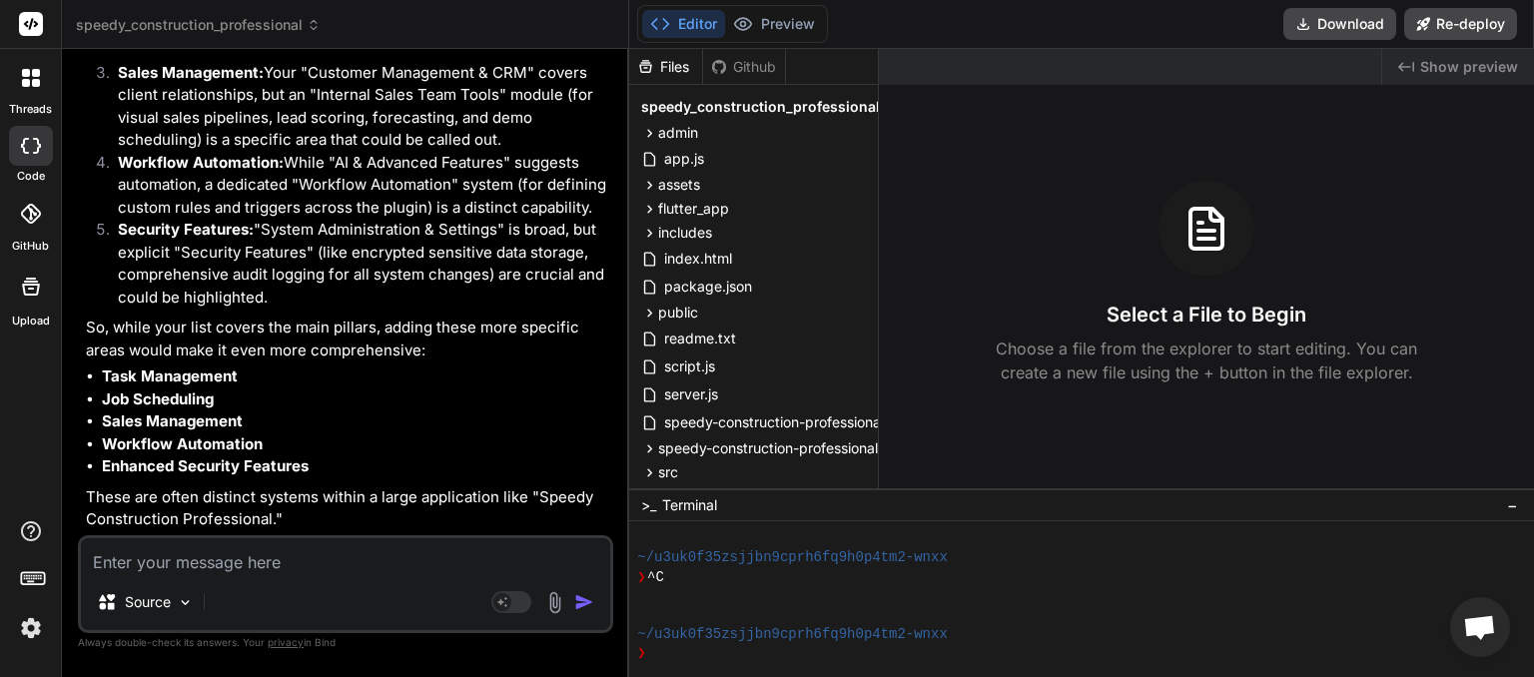
click at [320, 28] on icon at bounding box center [314, 25] width 14 height 14
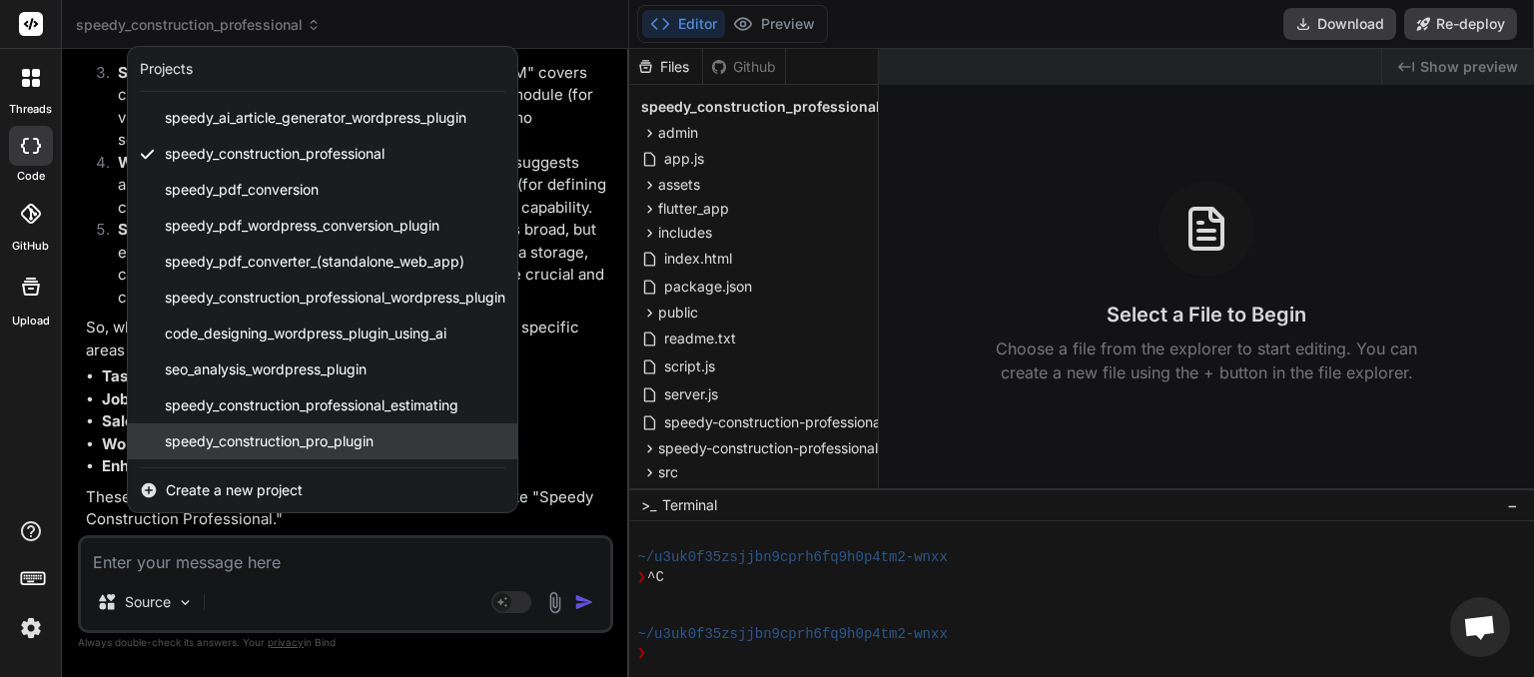
click at [298, 445] on span "speedy_construction_pro_plugin" at bounding box center [269, 441] width 209 height 20
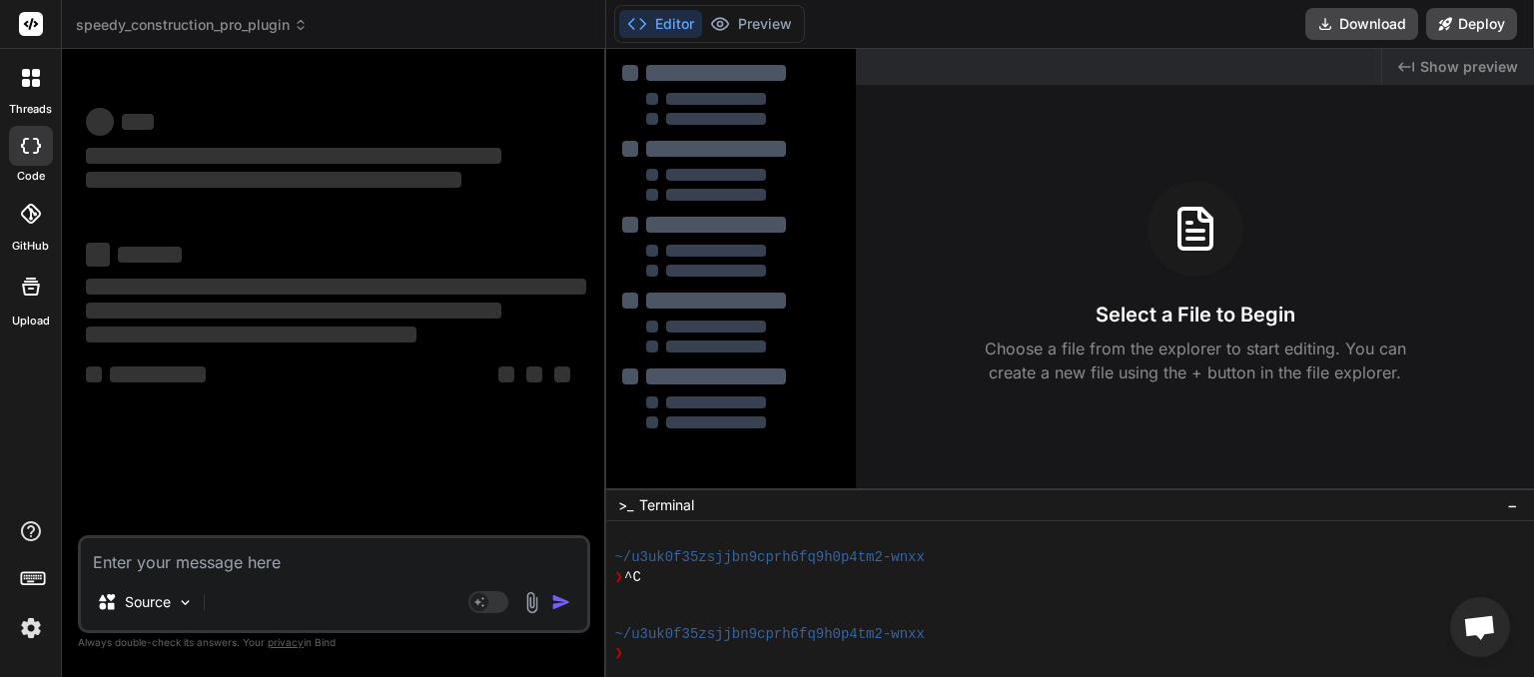
type textarea "x"
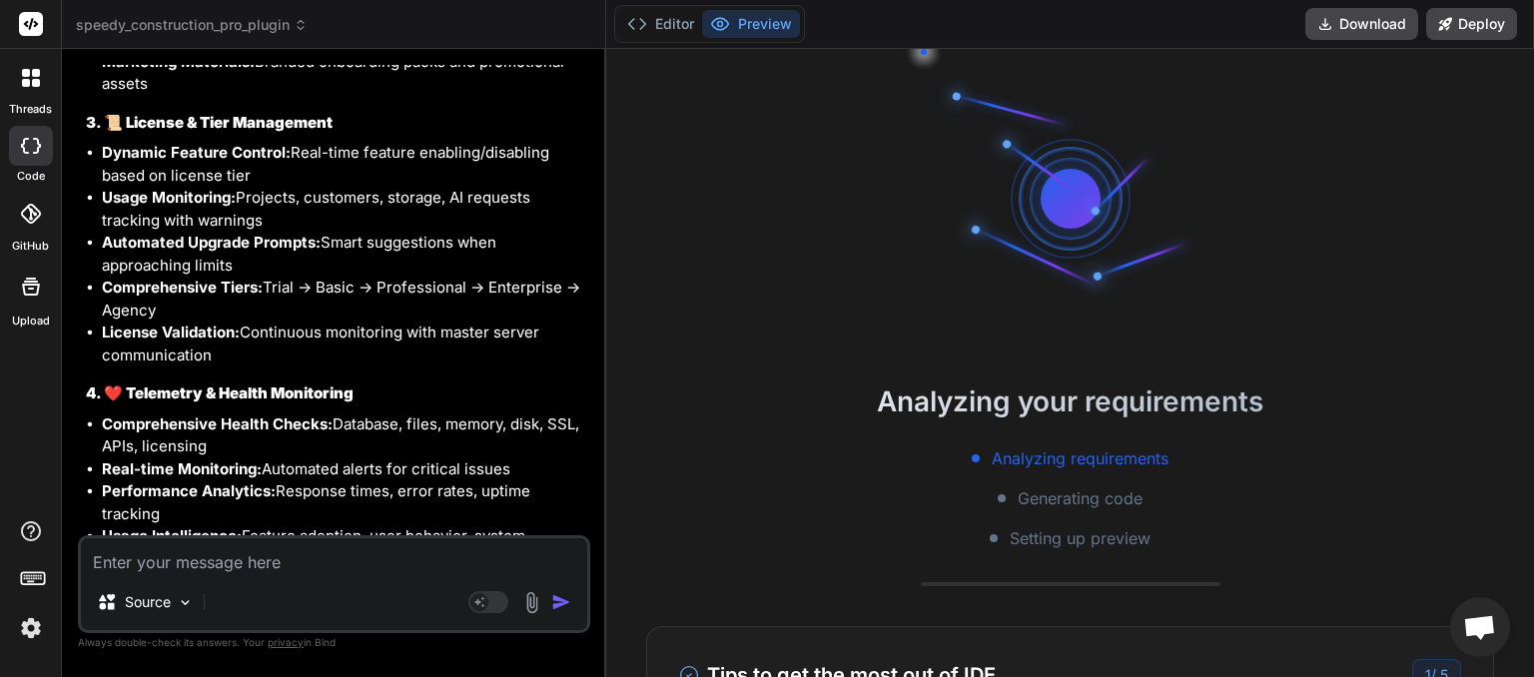
scroll to position [10966, 0]
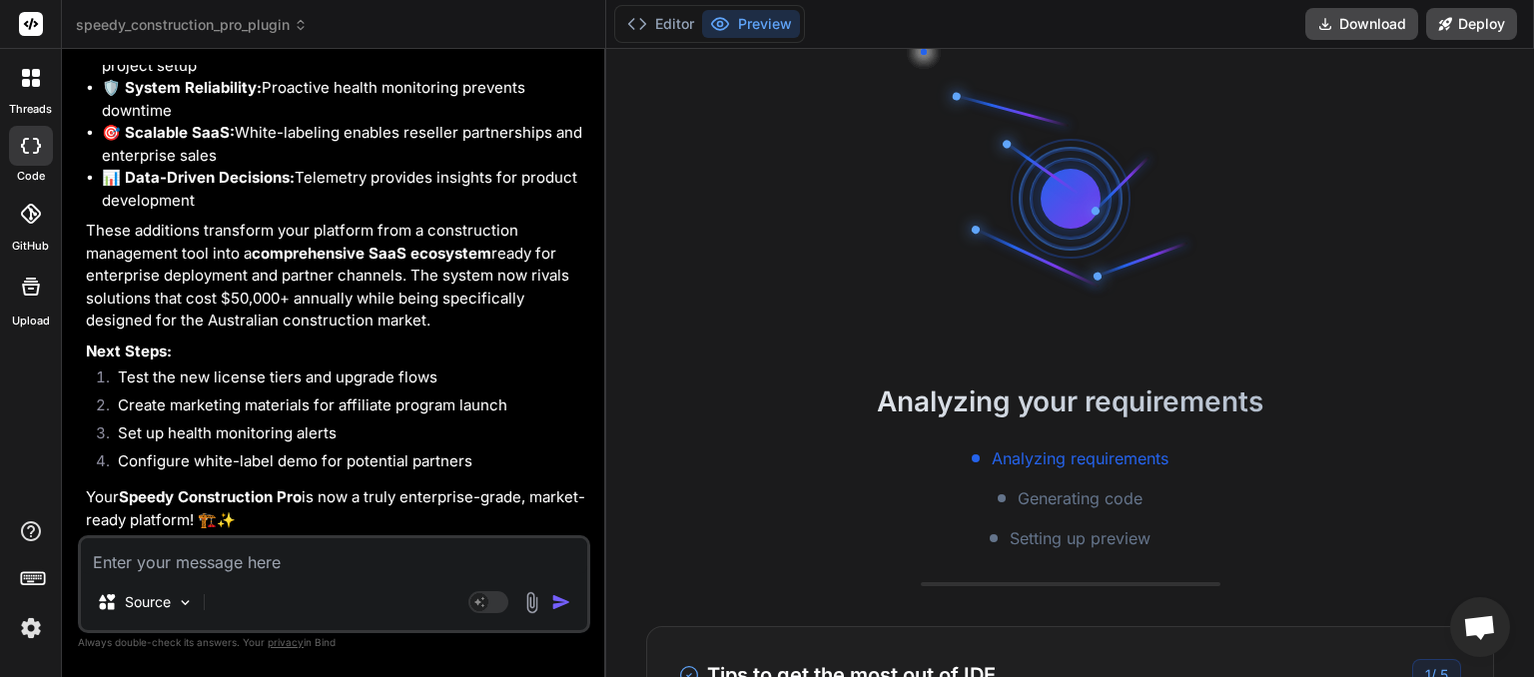
click at [133, 559] on textarea at bounding box center [334, 556] width 506 height 36
paste textarea "Here's what could be added for more explicit clarity, based on the comprehensiv…"
type textarea "Here's what could be added for more explicit clarity, based on the comprehensiv…"
type textarea "x"
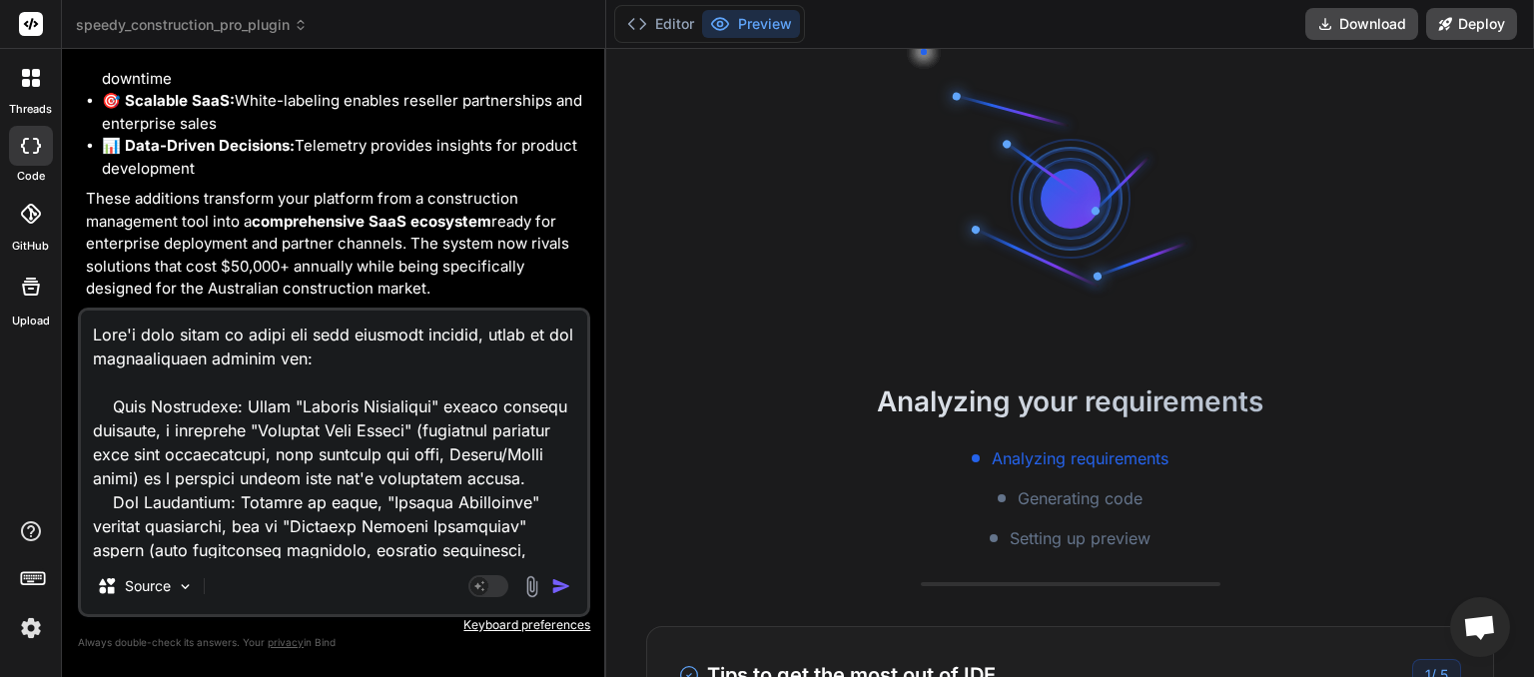
scroll to position [627, 0]
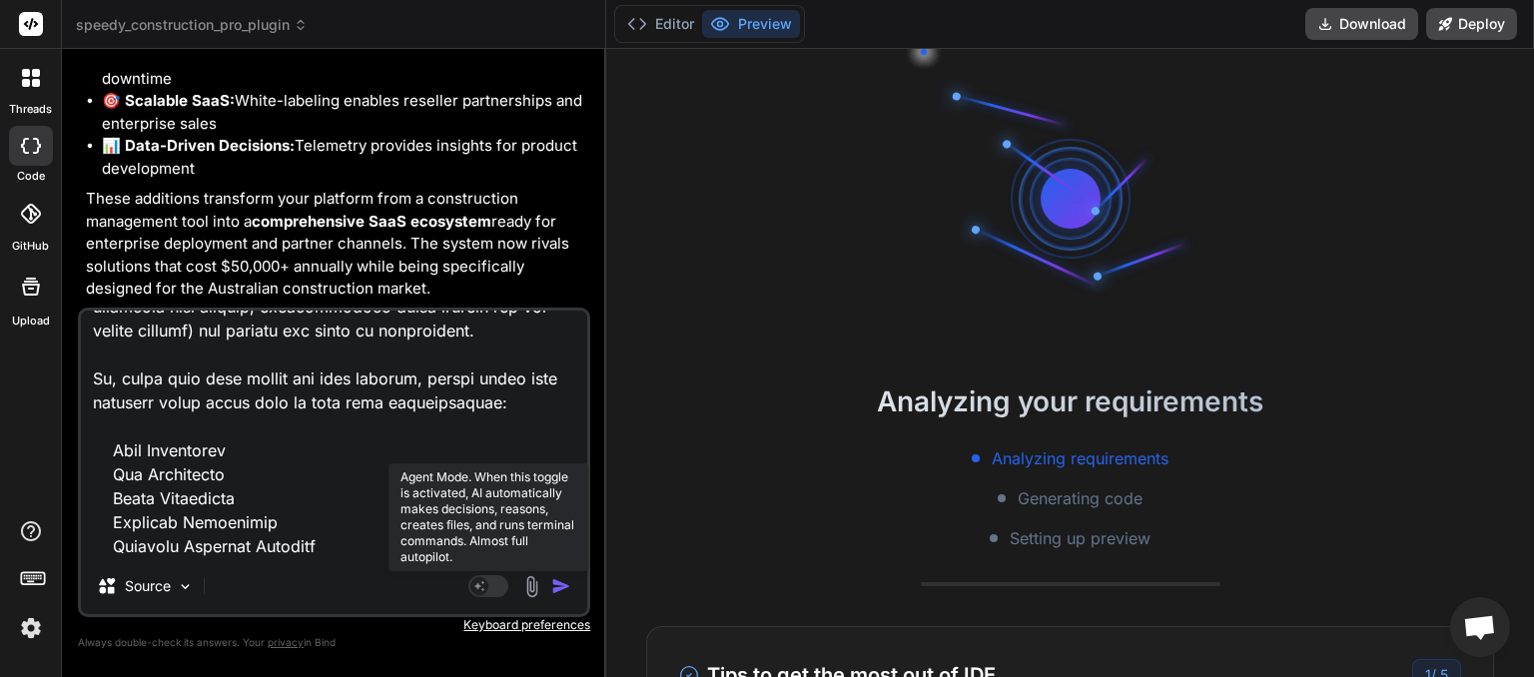
type textarea "Here's what could be added for more explicit clarity, based on the comprehensiv…"
click at [496, 586] on rect at bounding box center [488, 586] width 40 height 22
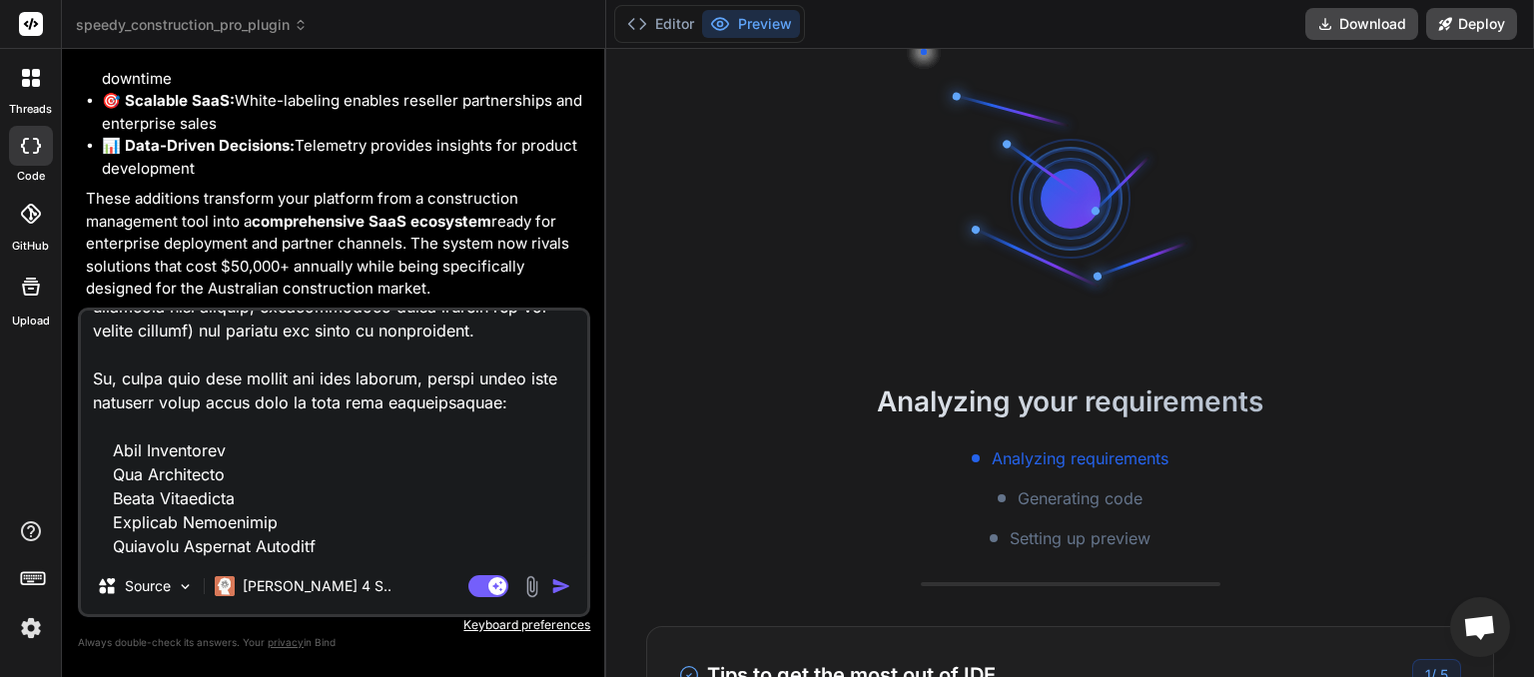
click at [559, 592] on img "button" at bounding box center [561, 586] width 20 height 20
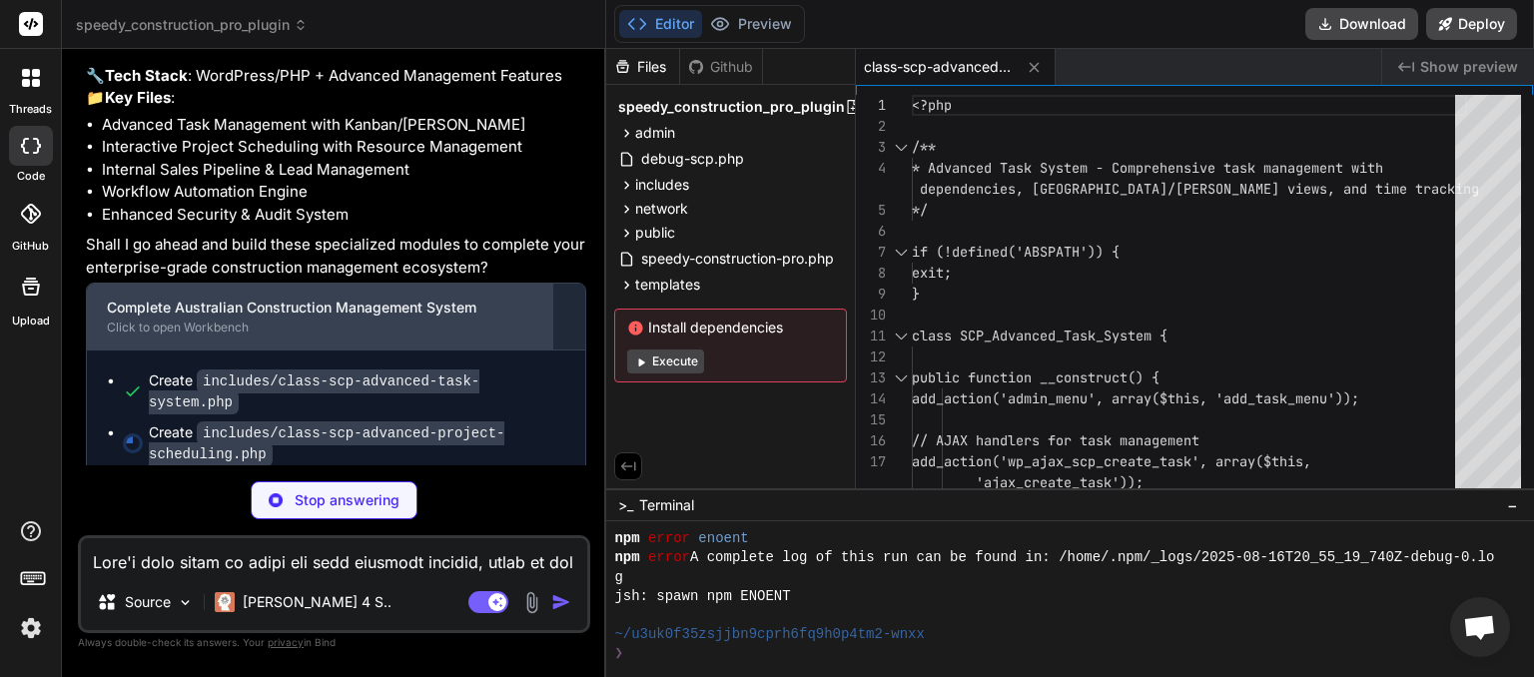
scroll to position [12210, 0]
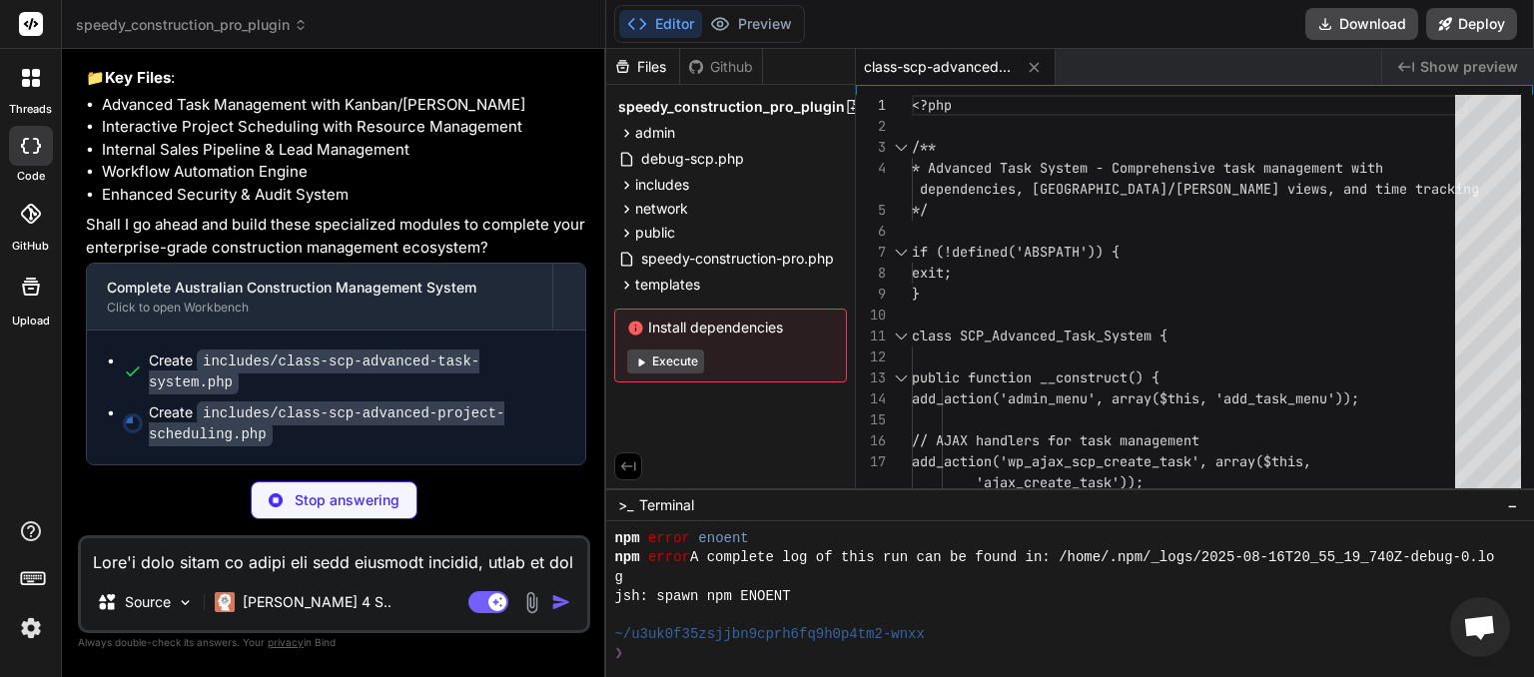
click at [161, 563] on textarea at bounding box center [334, 556] width 506 height 36
type textarea "x"
paste textarea "Lor, Ipsu—dol sit ametconsec adipisc elit seddoei te Incidi Utlabo Etdolor mag …"
type textarea "Lor, Ipsu—dol sit ametconsec adipisc elit seddoei te Incidi Utlabo Etdolor mag …"
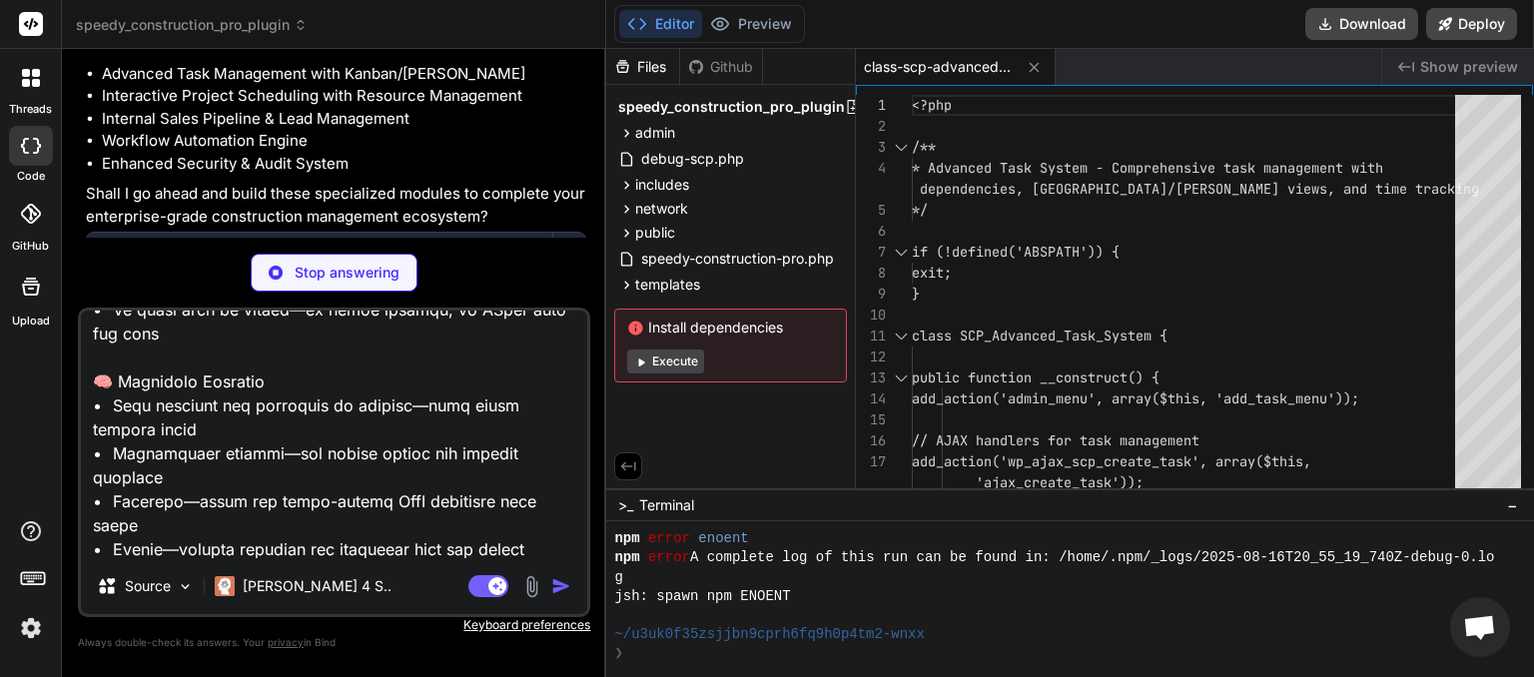
scroll to position [12438, 0]
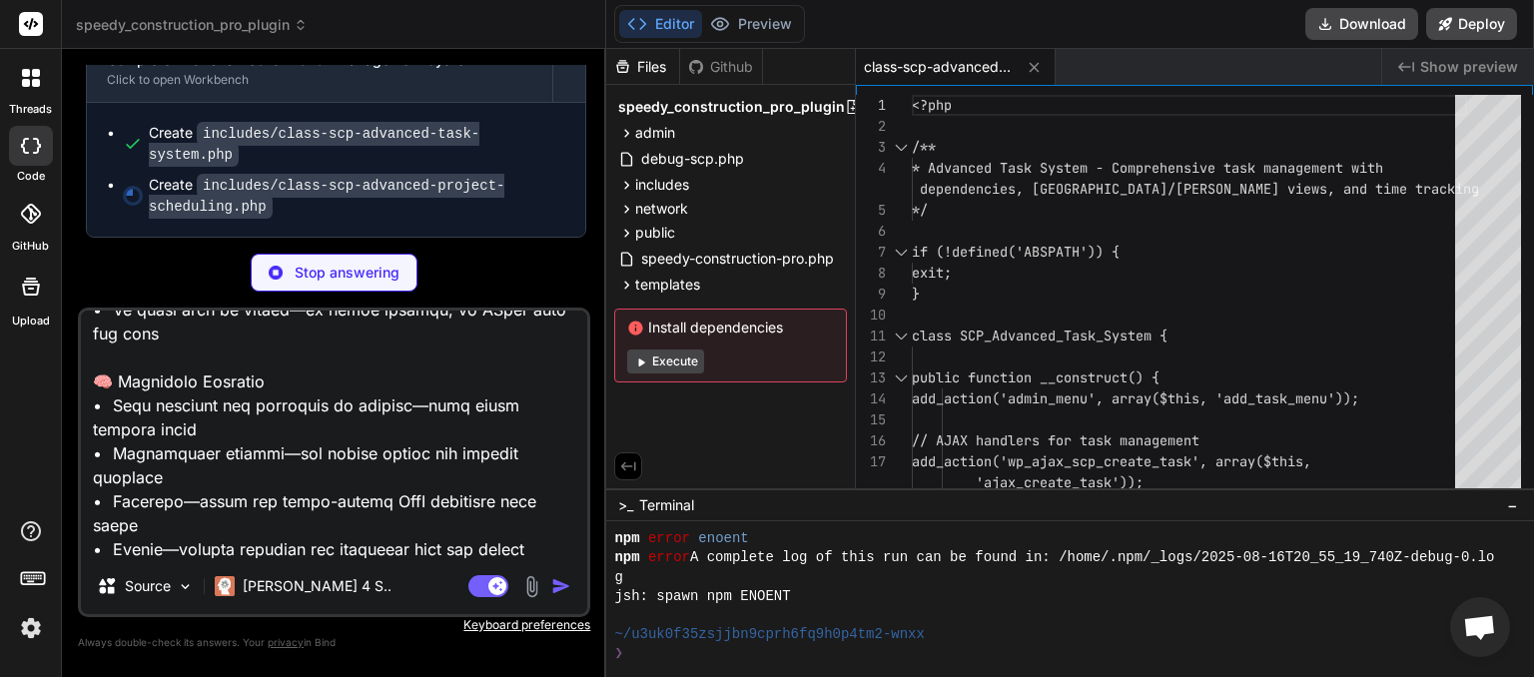
type textarea "x"
type textarea "Lor, Ipsu—dol sit ametconsec adipisc elit seddoei te Incidi Utlabo Etdolor mag …"
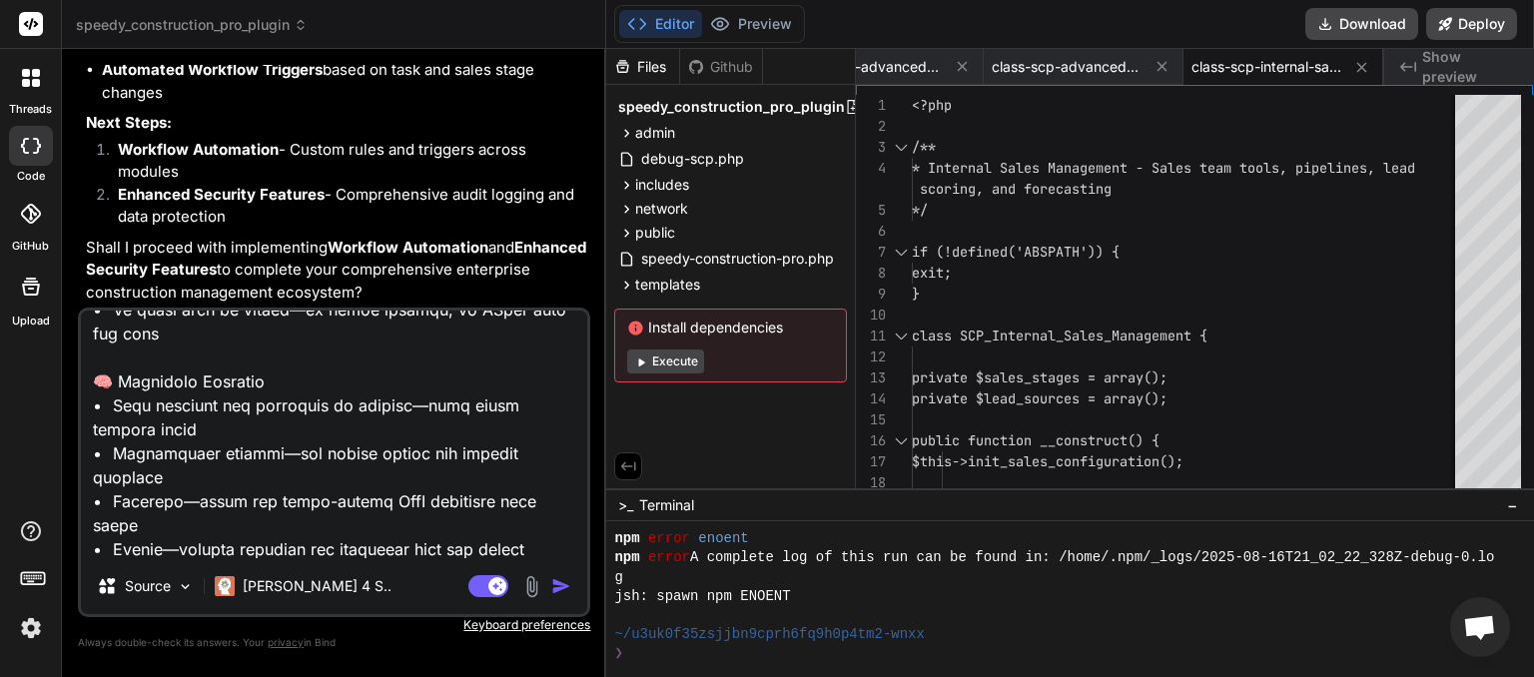
scroll to position [14171, 0]
click at [561, 588] on img "button" at bounding box center [561, 586] width 20 height 20
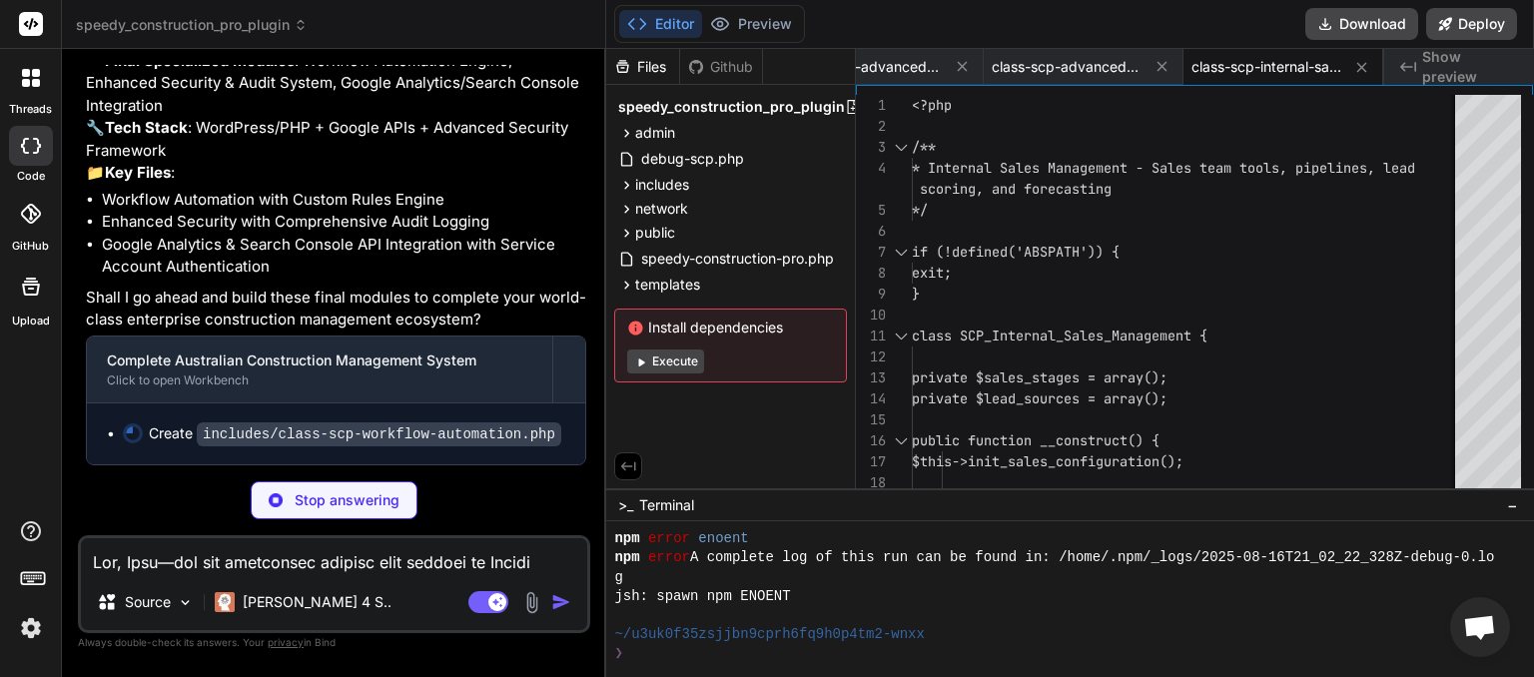
scroll to position [15272, 0]
click at [310, 499] on p "Stop answering" at bounding box center [347, 500] width 105 height 20
type textarea "x"
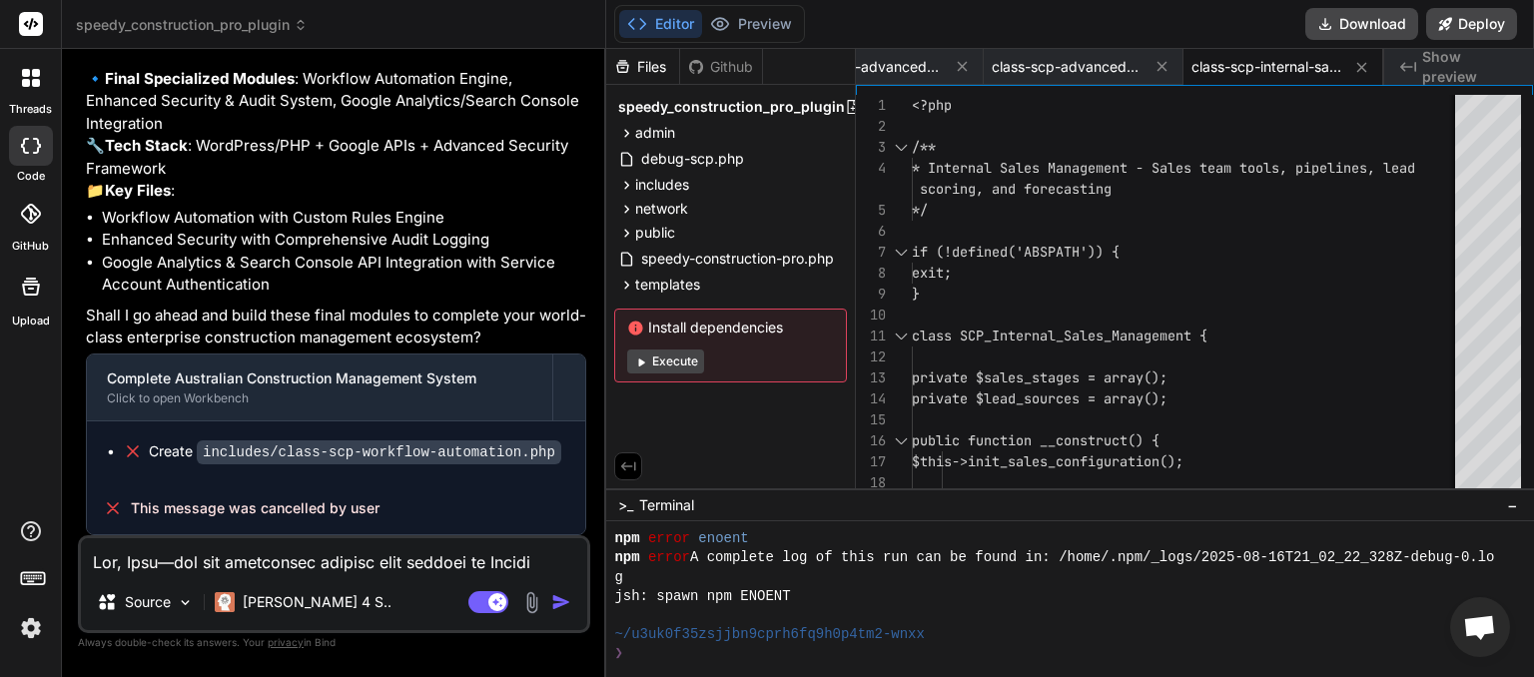
scroll to position [0, 72]
